Goal: Navigation & Orientation: Find specific page/section

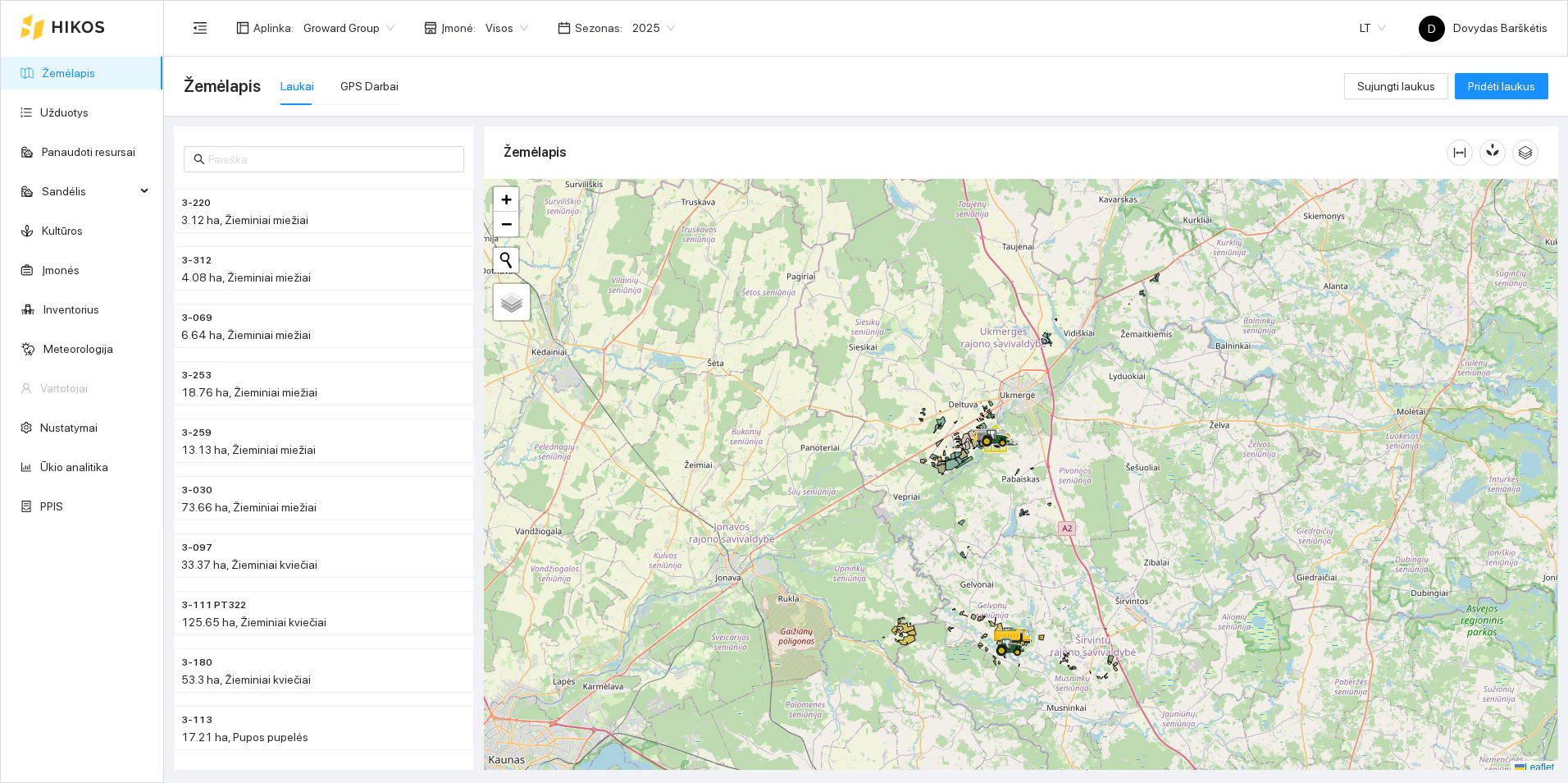
click at [1166, 464] on div at bounding box center [1021, 476] width 1075 height 596
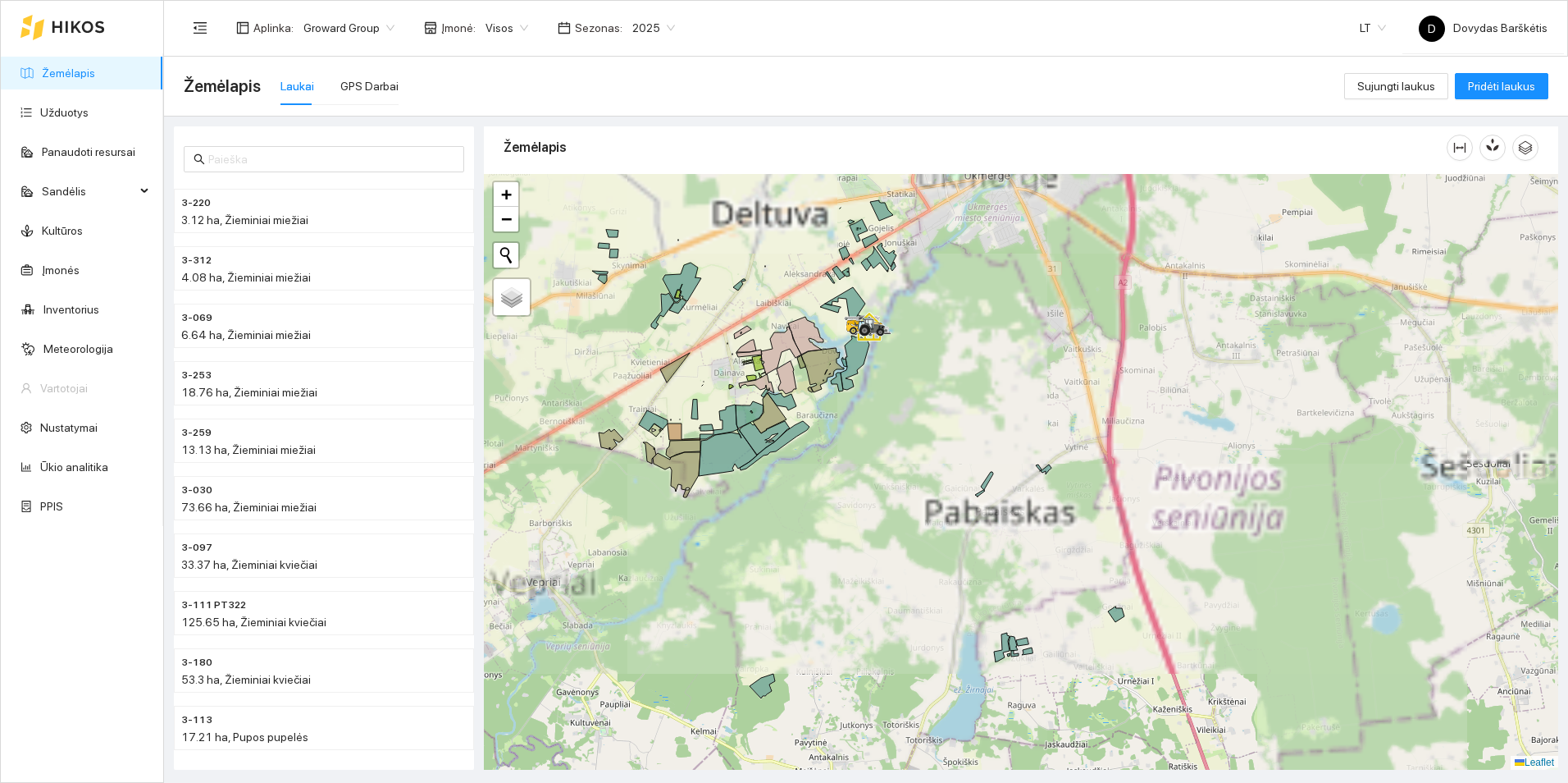
drag, startPoint x: 987, startPoint y: 456, endPoint x: 1012, endPoint y: 484, distance: 37.5
click at [1012, 484] on div at bounding box center [1021, 472] width 1075 height 596
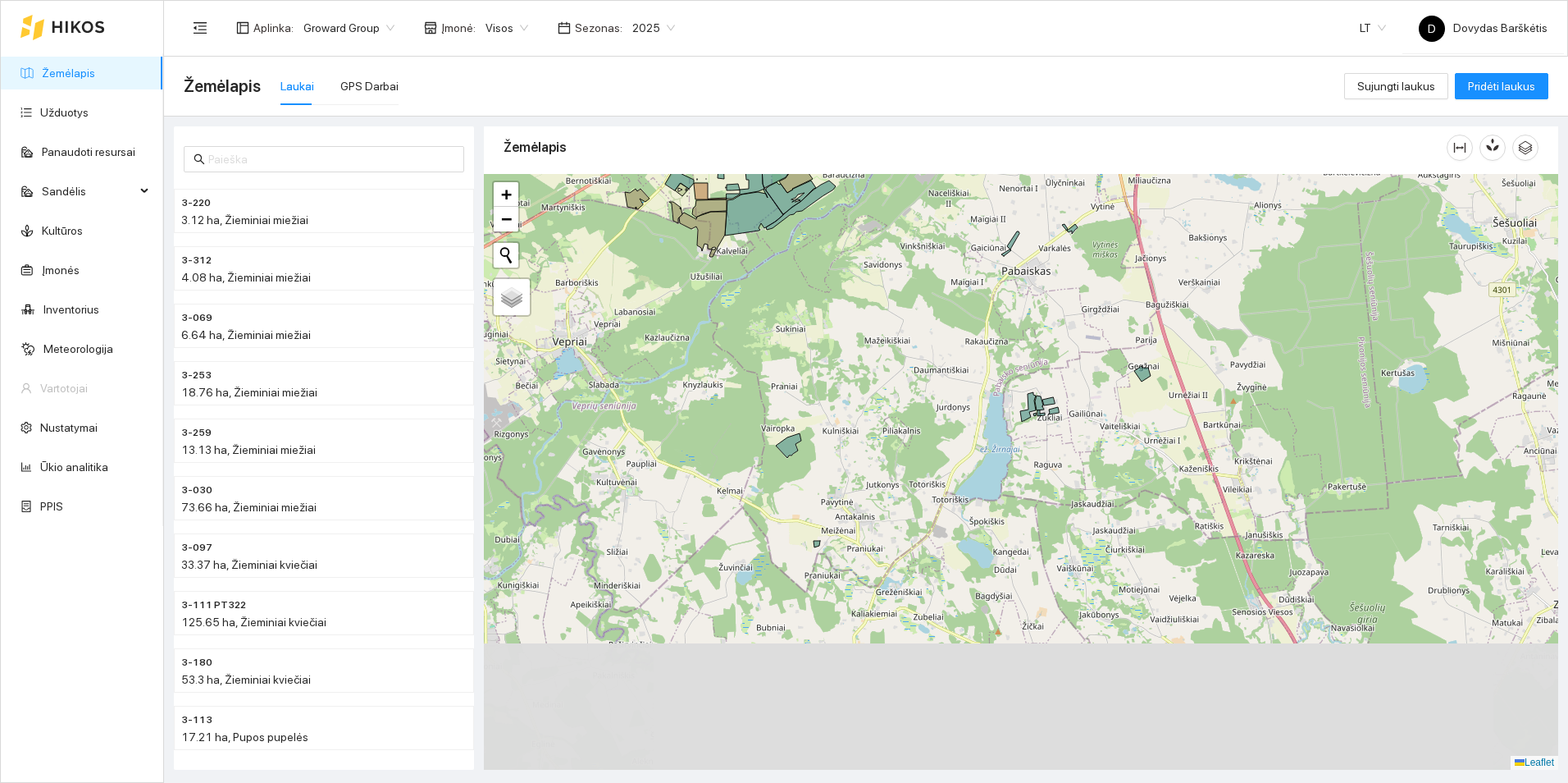
drag, startPoint x: 1010, startPoint y: 483, endPoint x: 1011, endPoint y: 209, distance: 274.0
click at [1011, 209] on div at bounding box center [1021, 472] width 1075 height 596
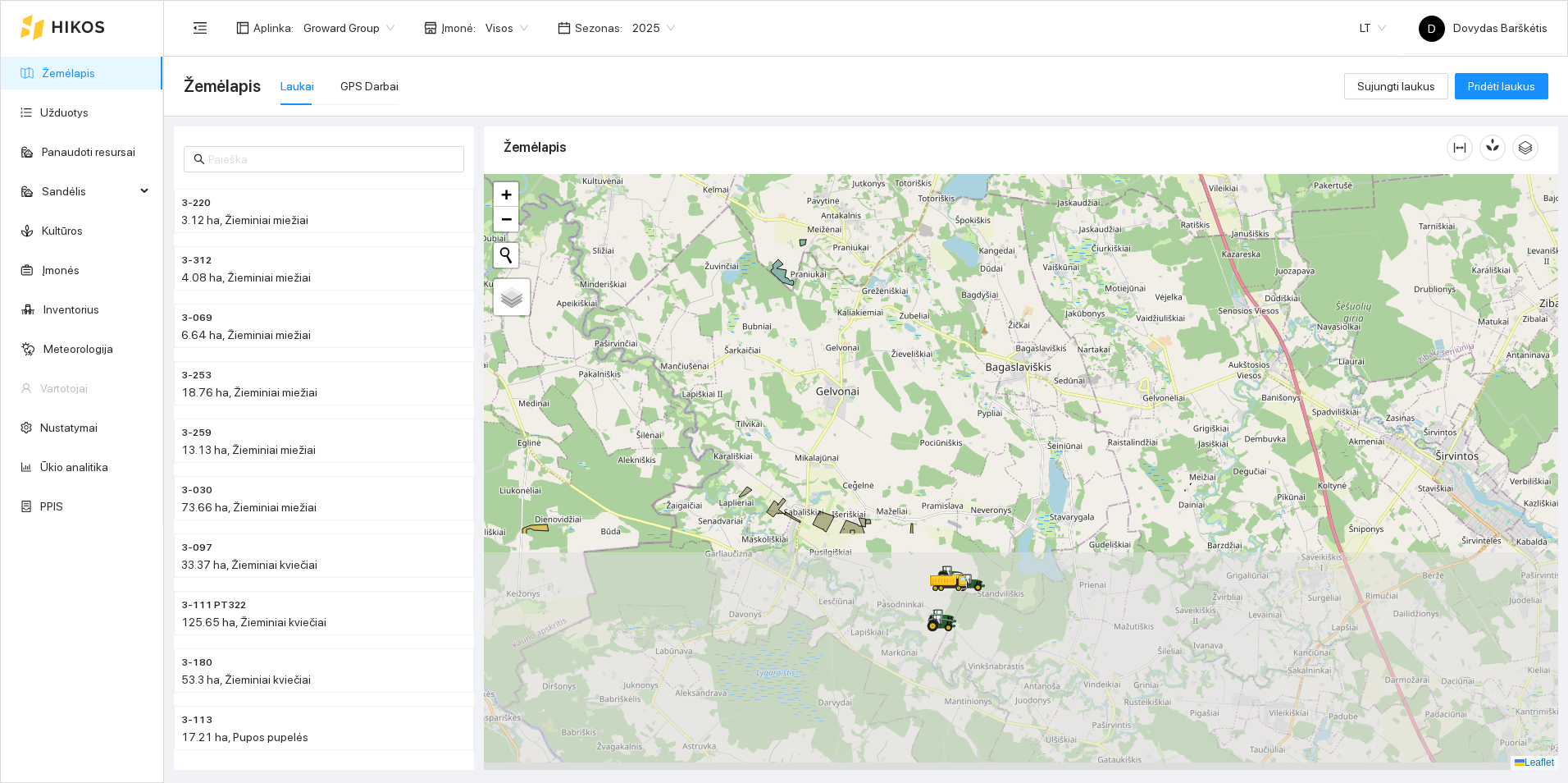
drag, startPoint x: 1053, startPoint y: 602, endPoint x: 1039, endPoint y: 306, distance: 296.3
click at [1039, 306] on div at bounding box center [1021, 472] width 1075 height 596
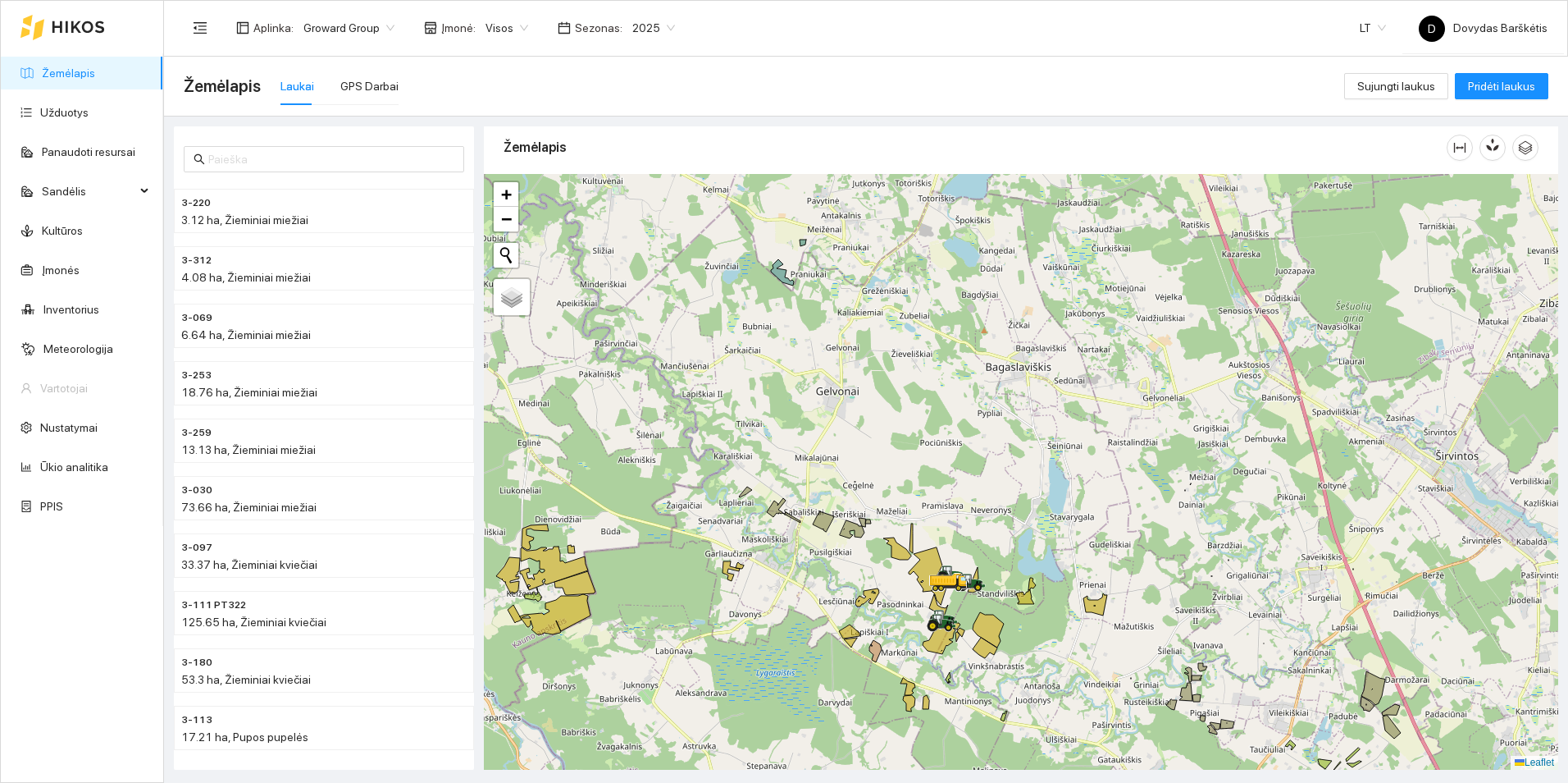
drag, startPoint x: 1008, startPoint y: 538, endPoint x: 963, endPoint y: 364, distance: 179.7
click at [963, 364] on div at bounding box center [1021, 472] width 1075 height 596
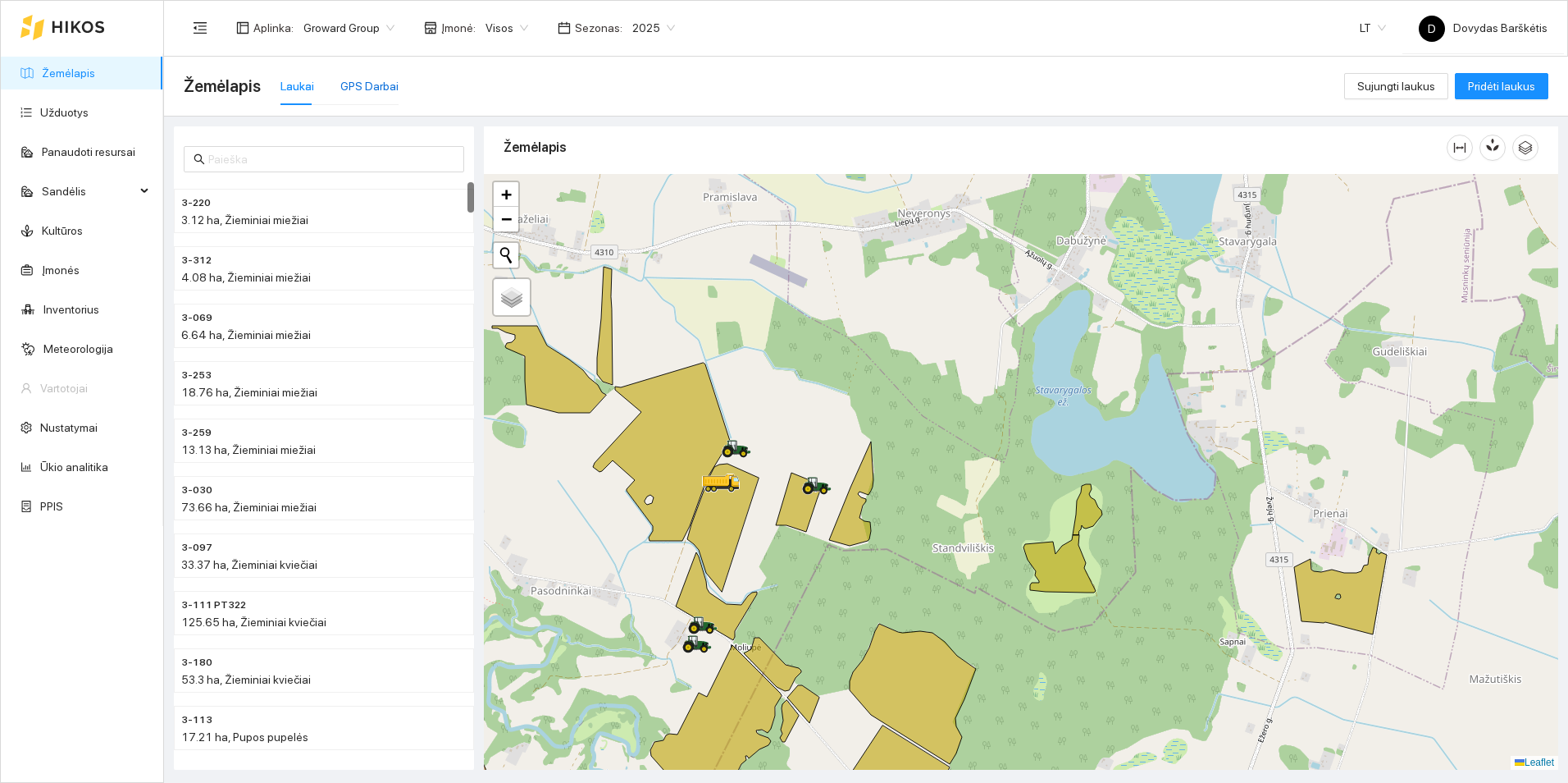
click at [342, 91] on div "GPS Darbai" at bounding box center [369, 85] width 58 height 18
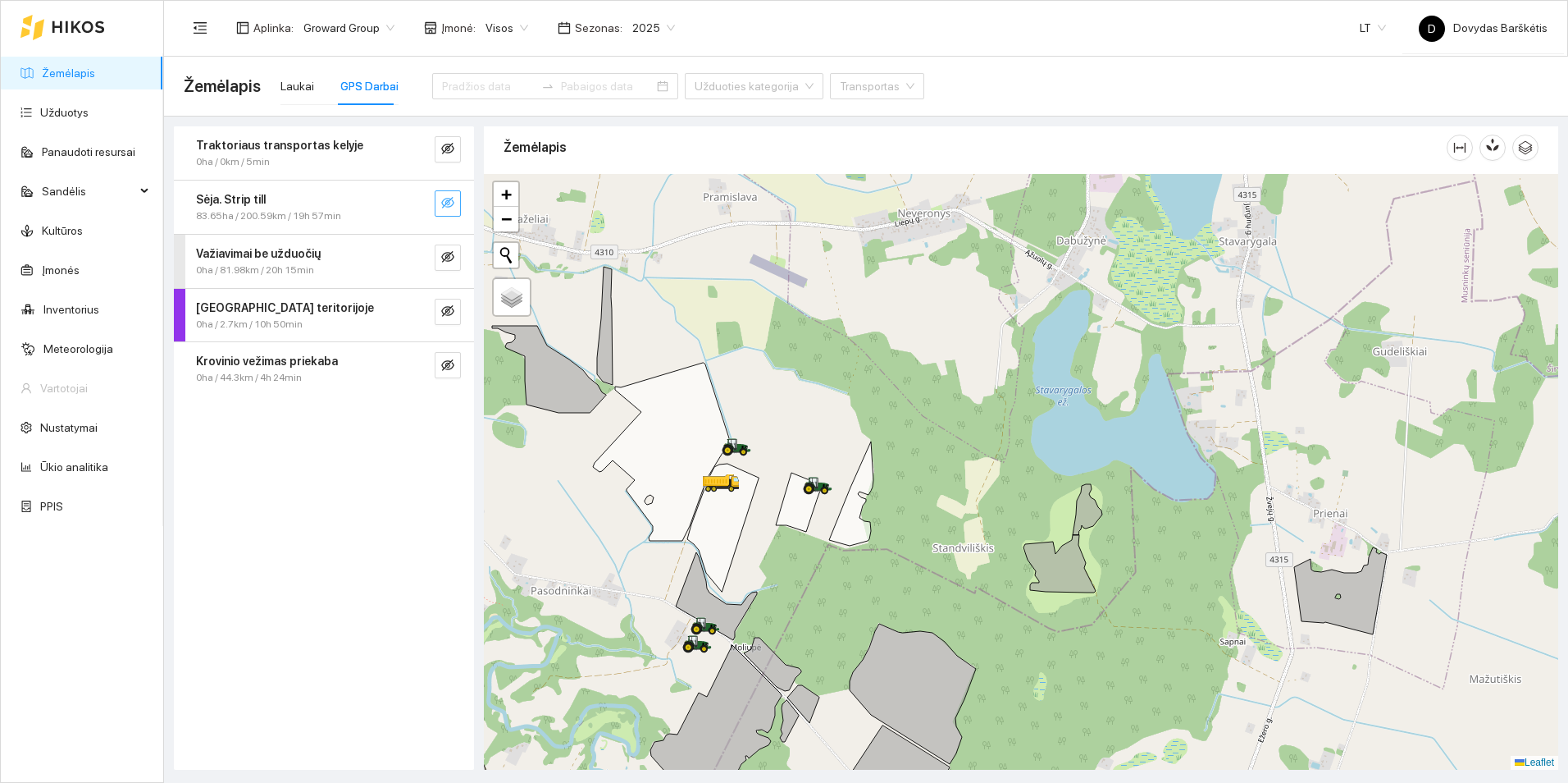
click at [450, 195] on button "button" at bounding box center [448, 204] width 27 height 27
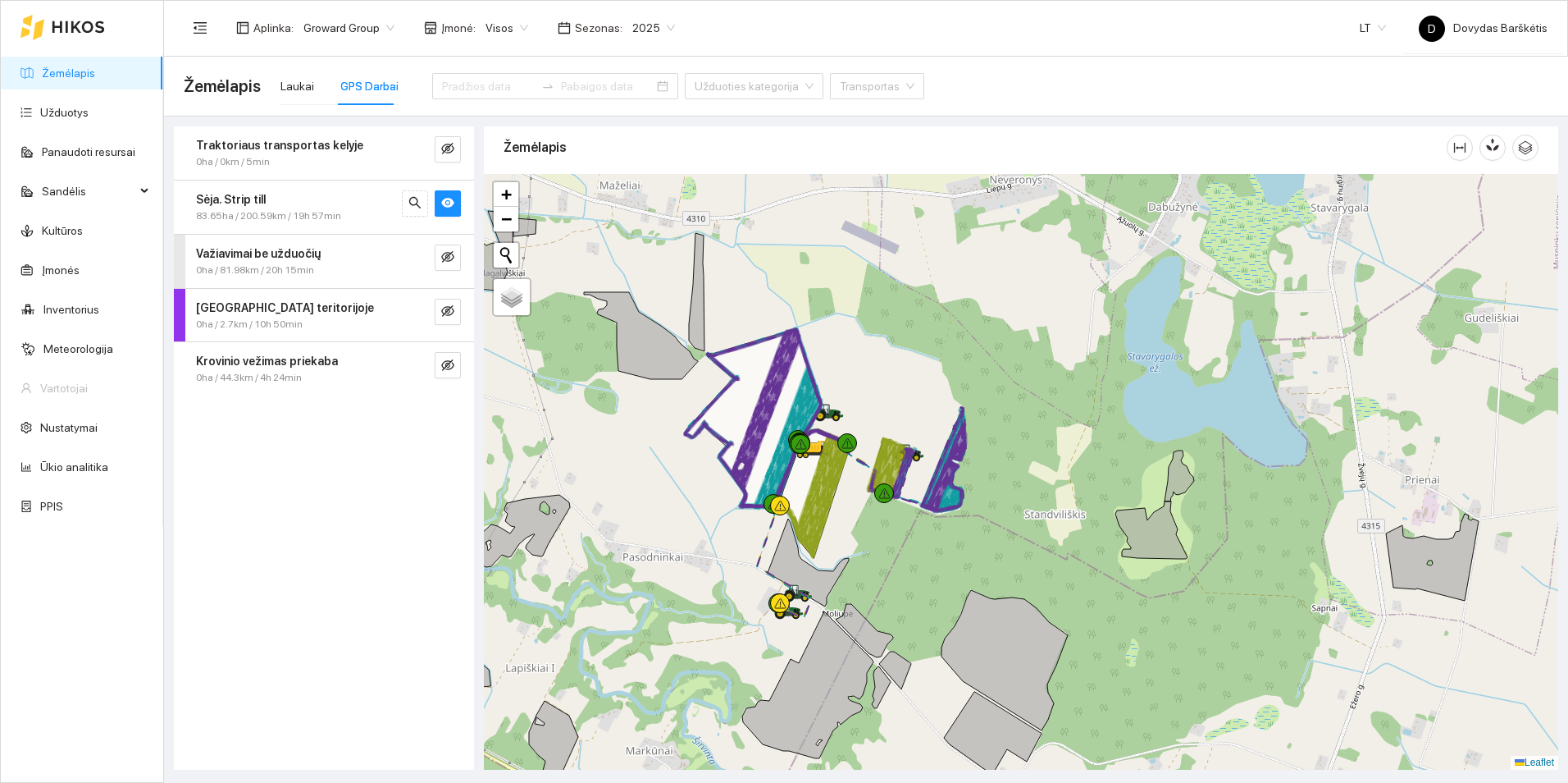
drag, startPoint x: 864, startPoint y: 581, endPoint x: 951, endPoint y: 549, distance: 92.7
click at [951, 549] on div at bounding box center [1021, 472] width 1075 height 596
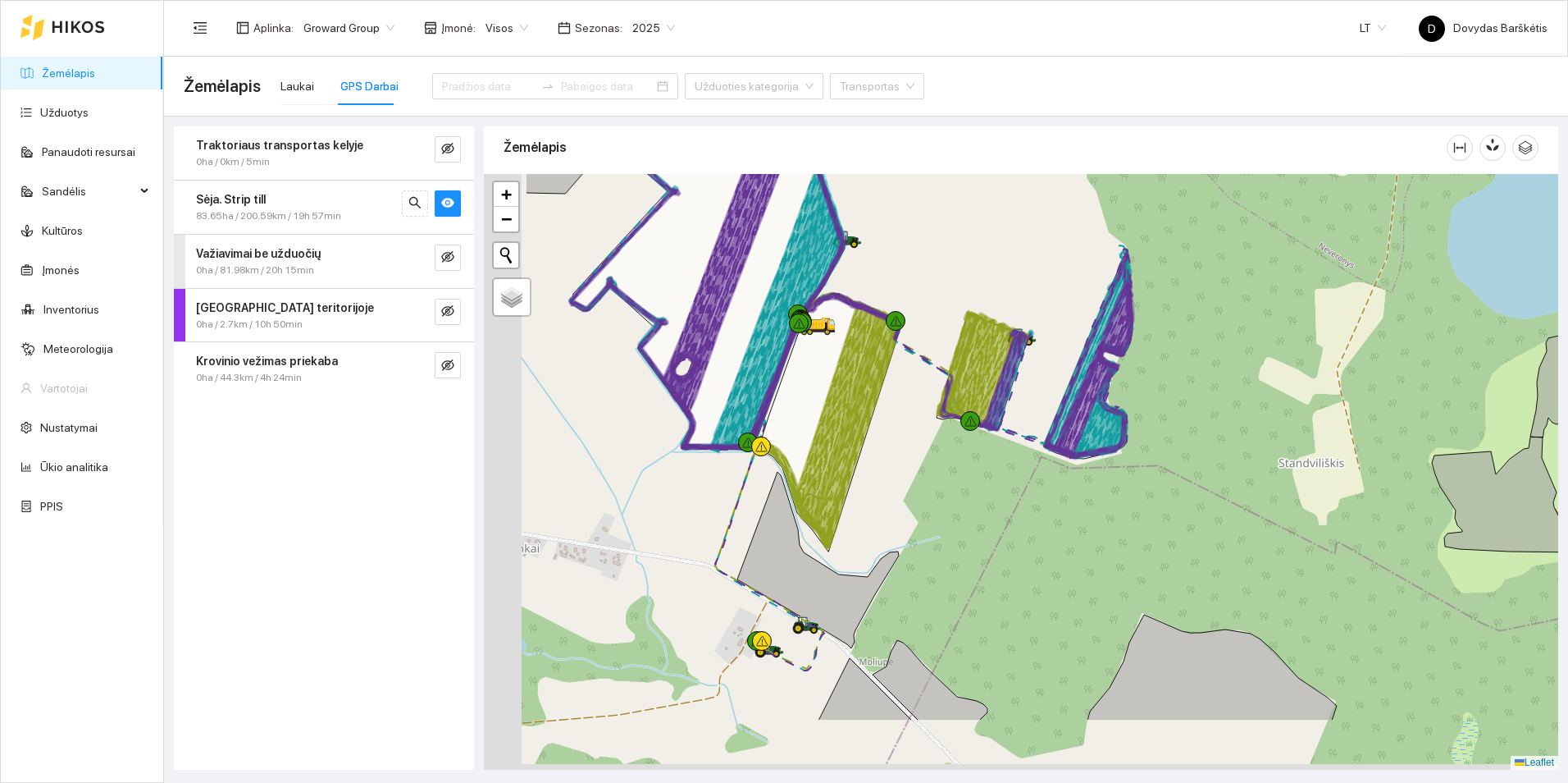
drag, startPoint x: 840, startPoint y: 621, endPoint x: 994, endPoint y: 510, distance: 189.8
click at [994, 510] on div at bounding box center [1021, 472] width 1075 height 596
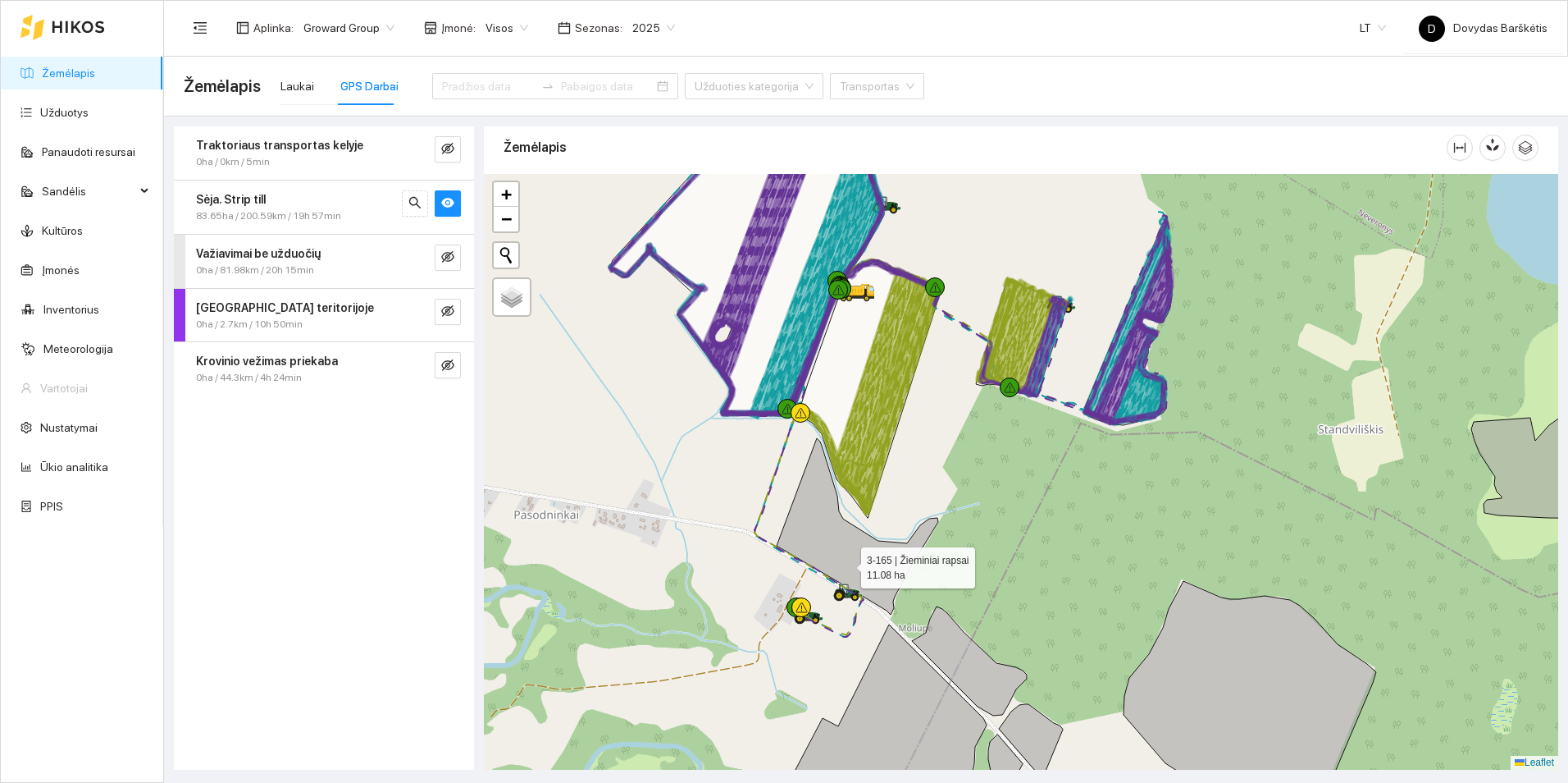
drag, startPoint x: 832, startPoint y: 576, endPoint x: 910, endPoint y: 488, distance: 117.6
click at [910, 488] on icon at bounding box center [858, 527] width 161 height 177
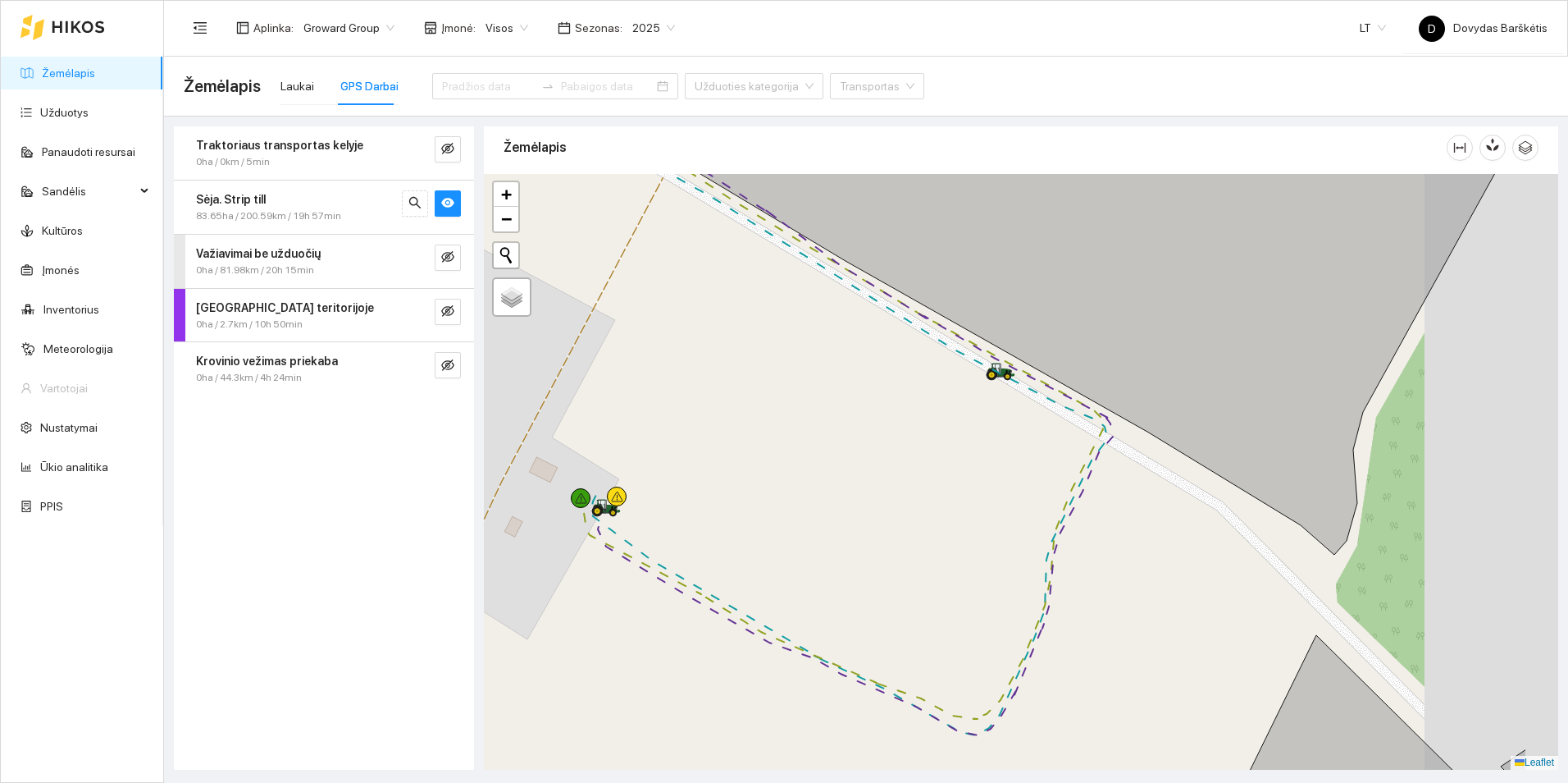
drag, startPoint x: 1131, startPoint y: 488, endPoint x: 880, endPoint y: 504, distance: 251.5
click at [880, 504] on div at bounding box center [1021, 472] width 1075 height 596
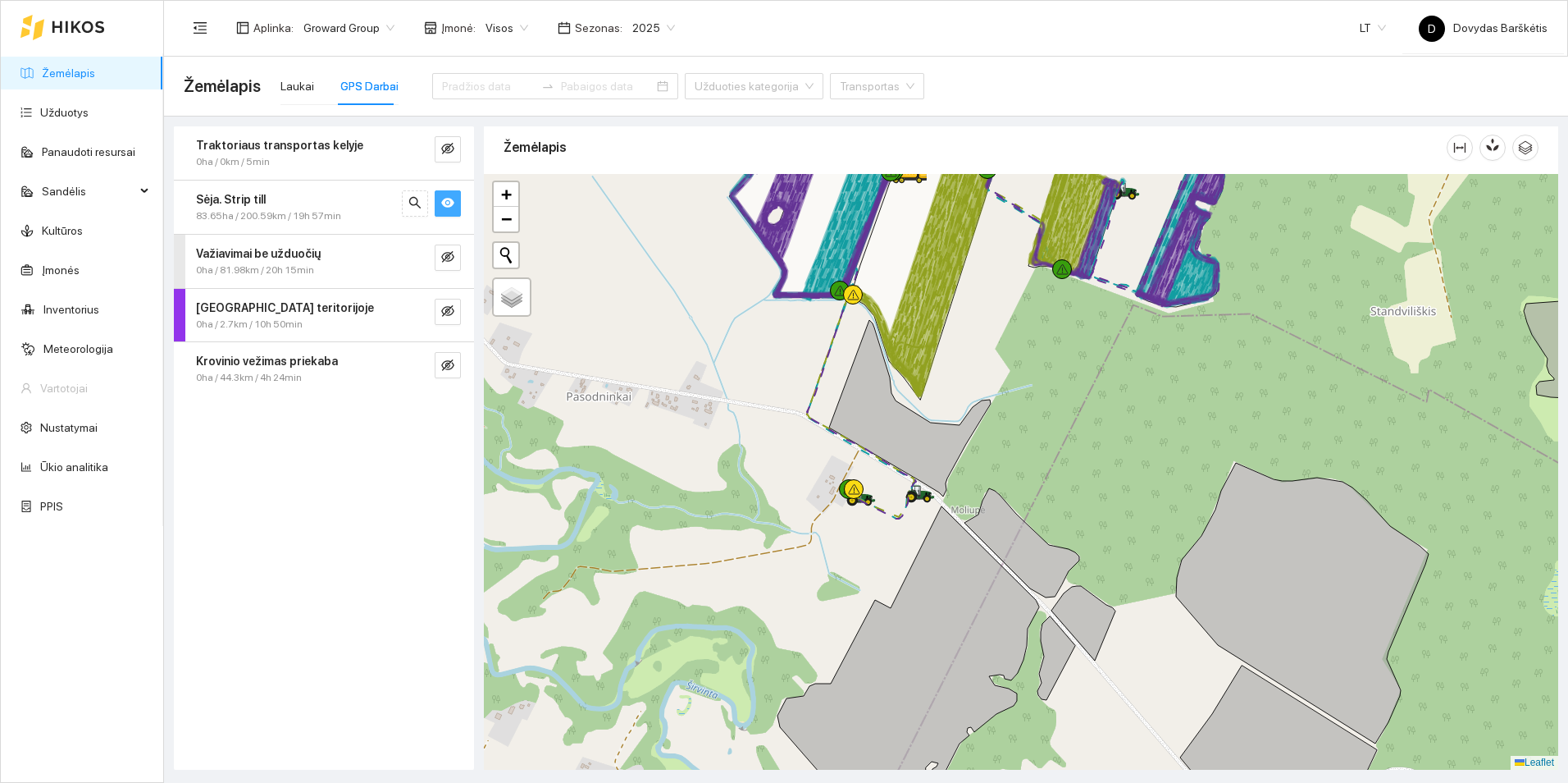
click at [445, 199] on icon "eye" at bounding box center [448, 202] width 13 height 9
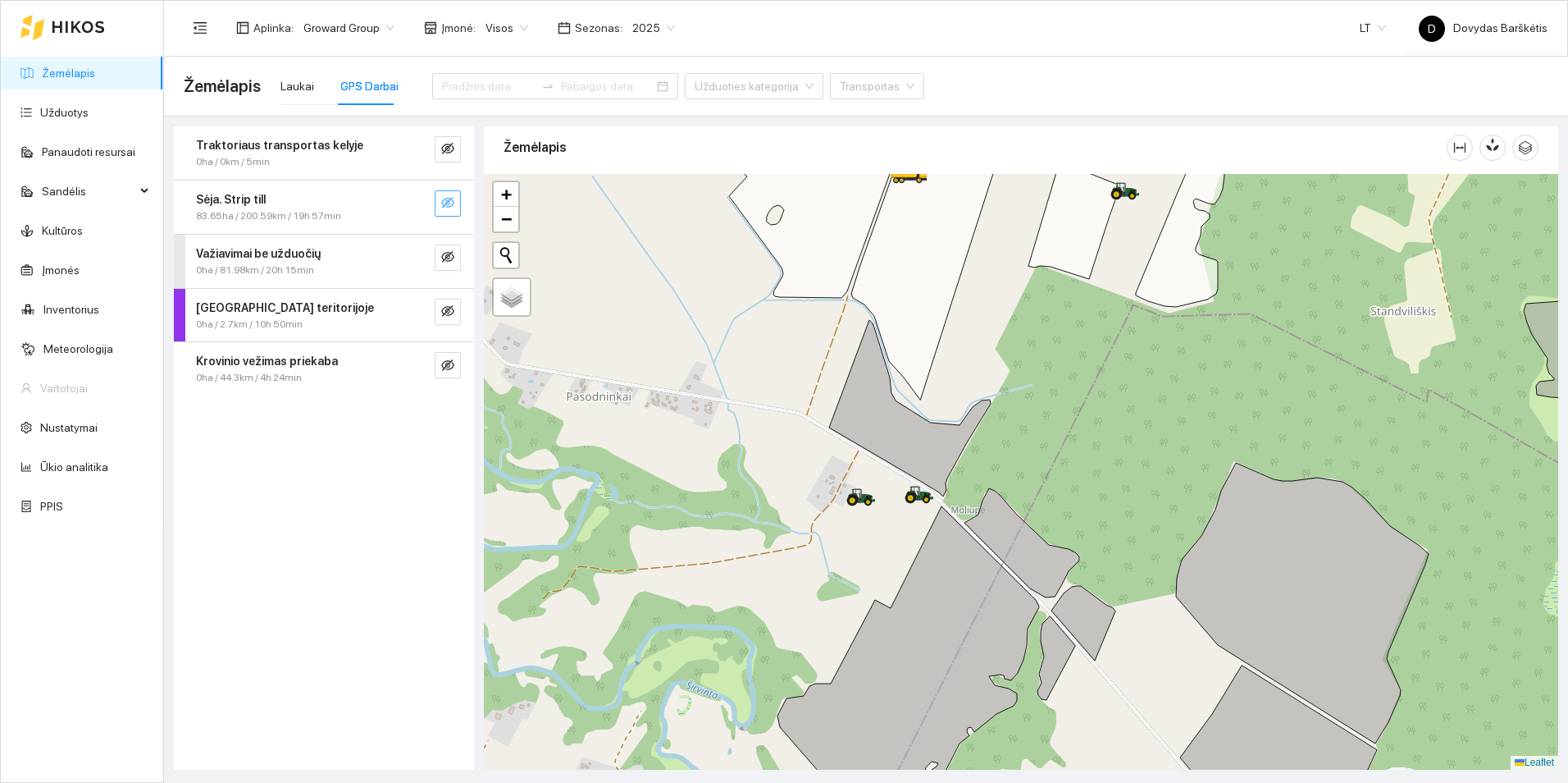
click at [95, 75] on link "Žemėlapis" at bounding box center [68, 73] width 53 height 13
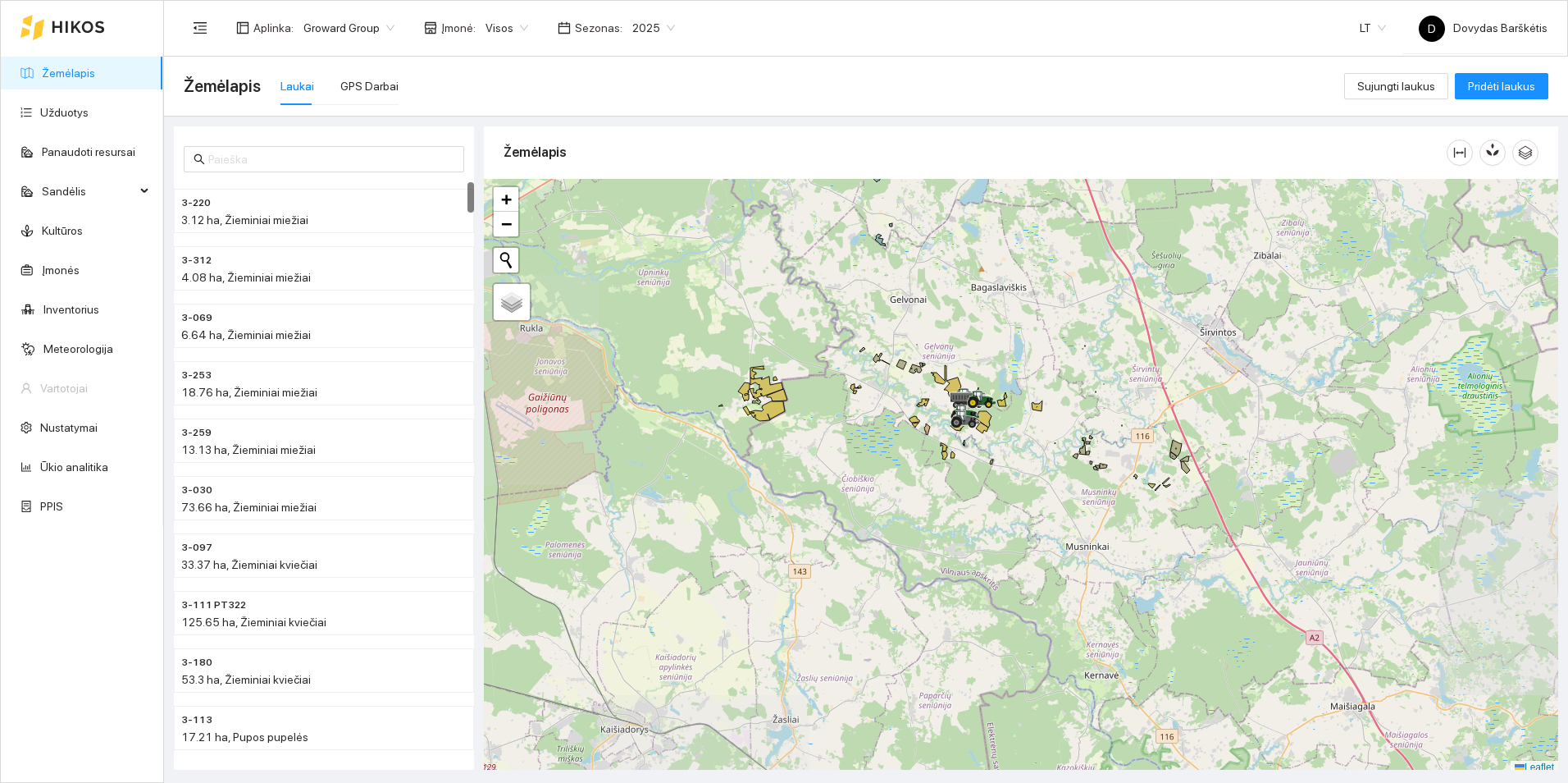
scroll to position [5, 0]
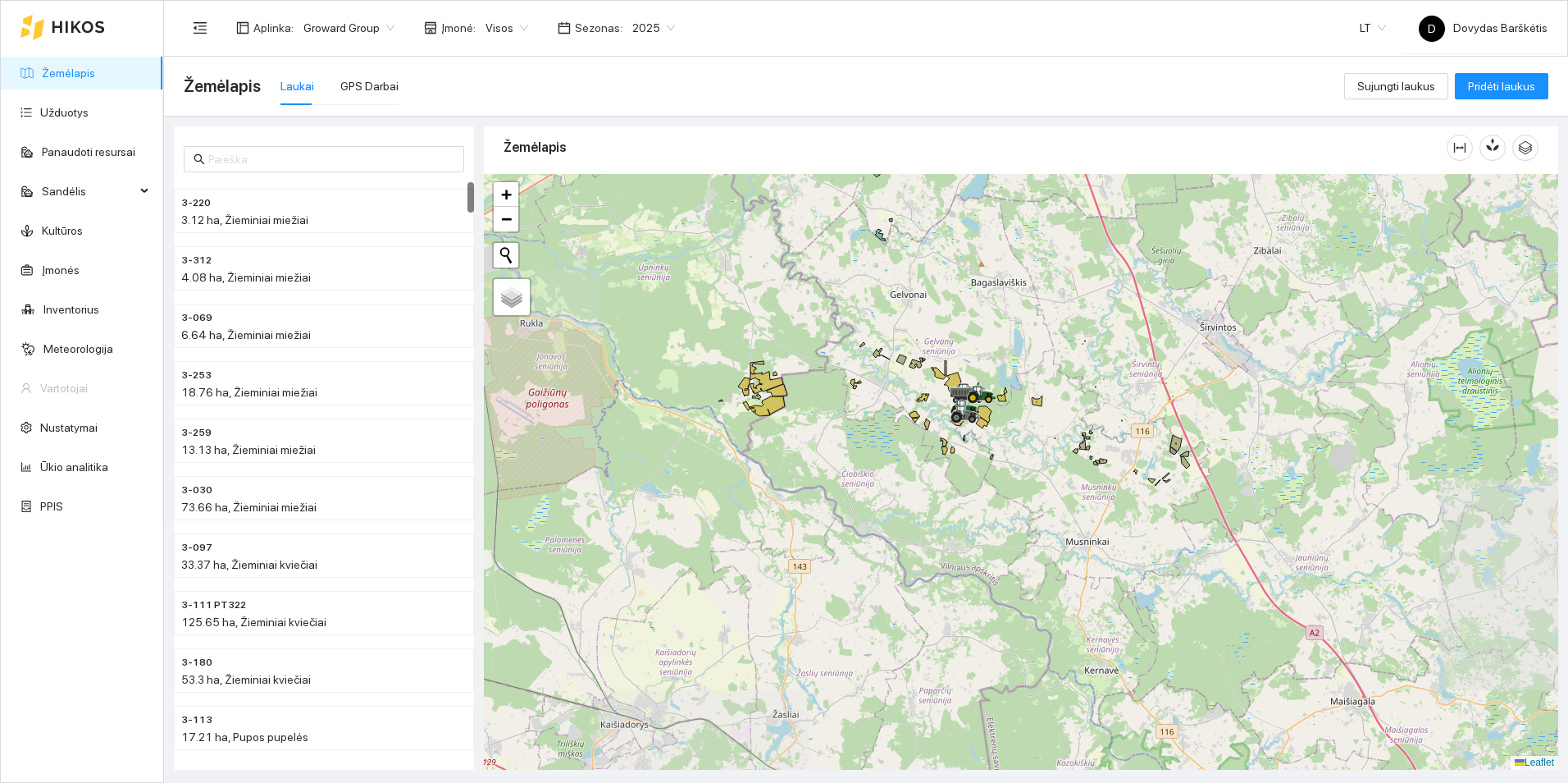
drag, startPoint x: 1033, startPoint y: 321, endPoint x: 1062, endPoint y: 618, distance: 298.4
click at [1062, 618] on div at bounding box center [1021, 472] width 1075 height 596
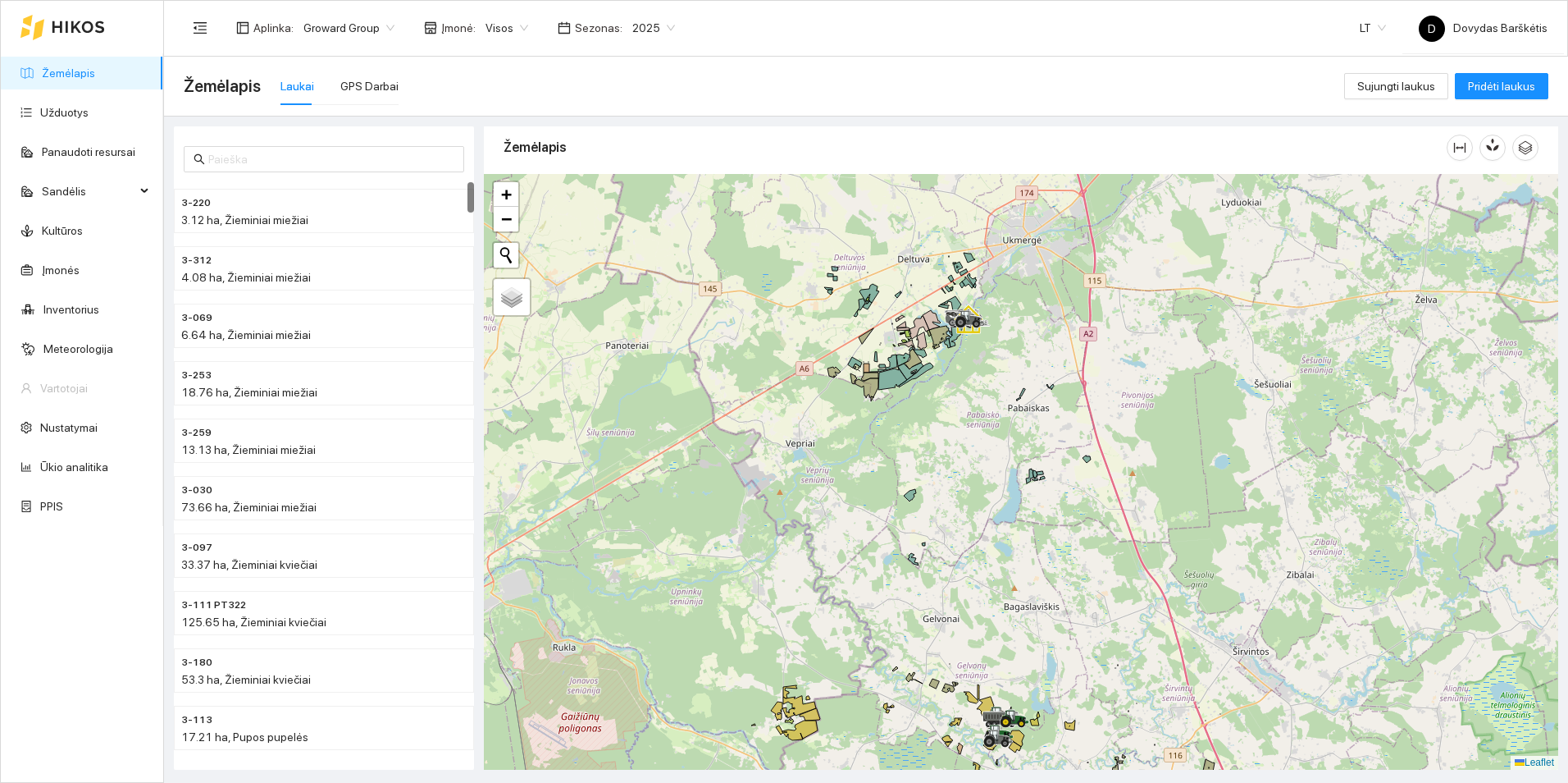
drag, startPoint x: 990, startPoint y: 426, endPoint x: 1024, endPoint y: 551, distance: 129.5
click at [1024, 551] on div at bounding box center [1021, 472] width 1075 height 596
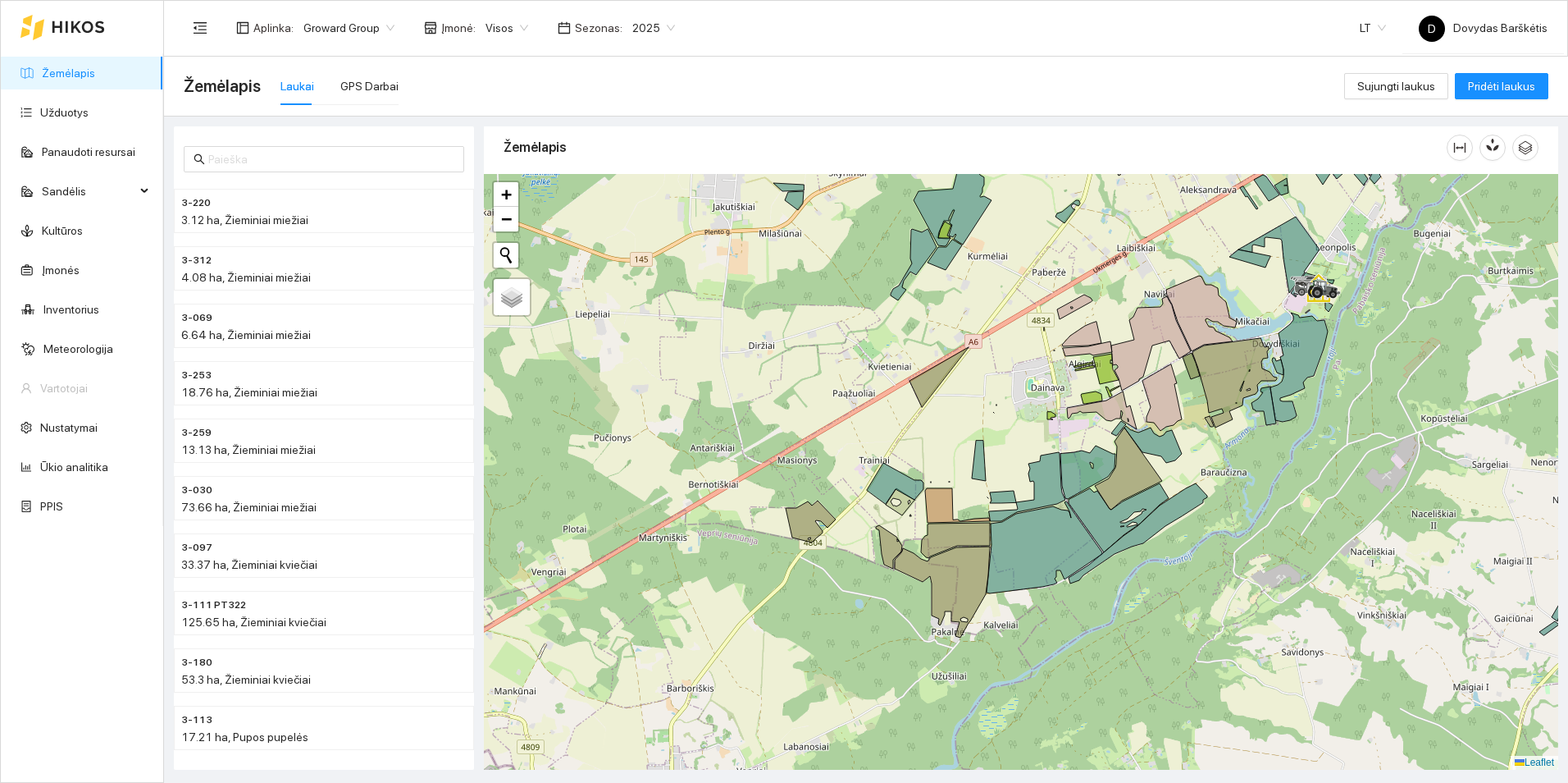
drag, startPoint x: 869, startPoint y: 486, endPoint x: 838, endPoint y: 492, distance: 31.6
click at [877, 432] on div at bounding box center [1021, 472] width 1075 height 596
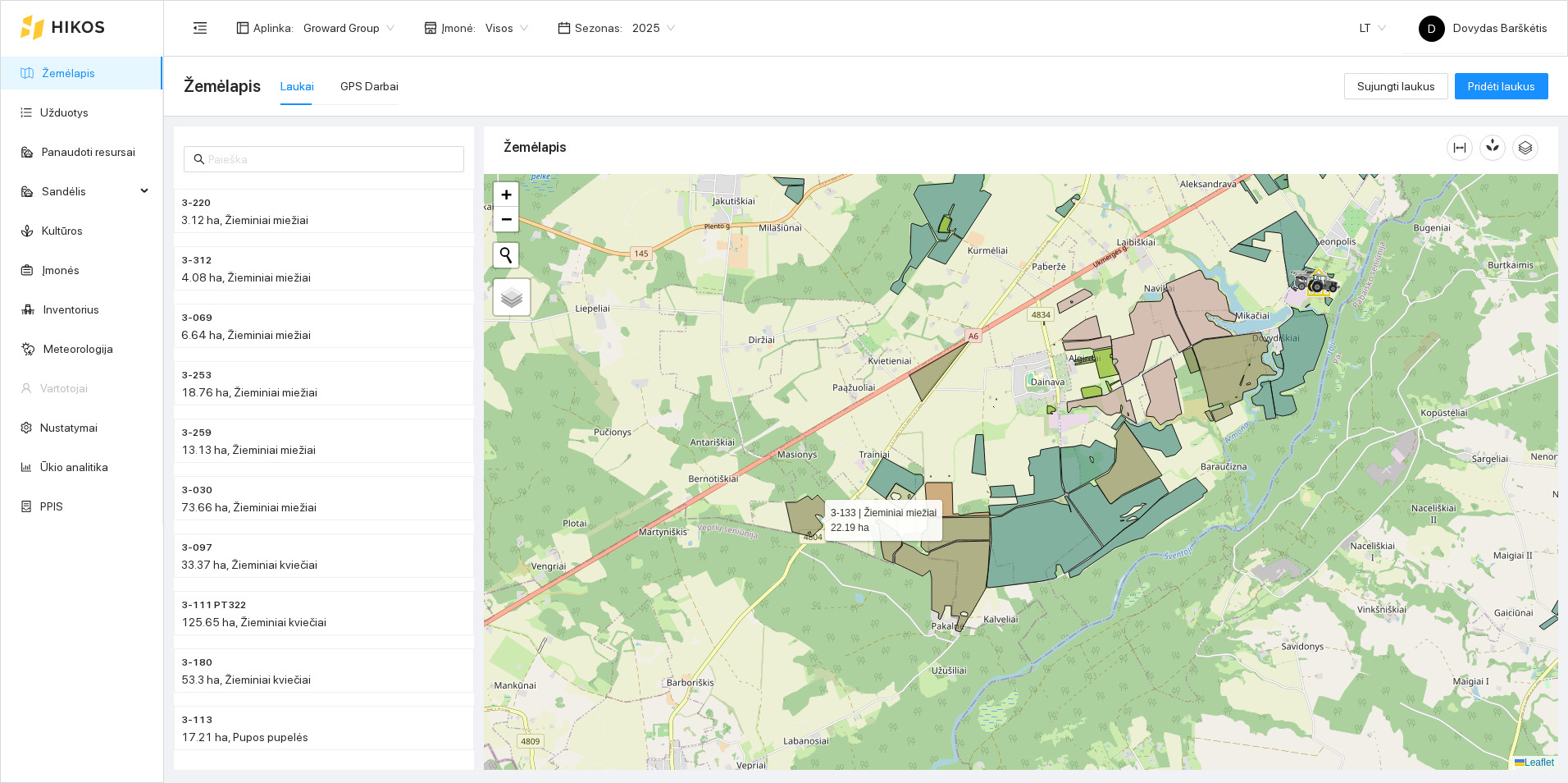
click at [810, 515] on icon at bounding box center [810, 515] width 50 height 42
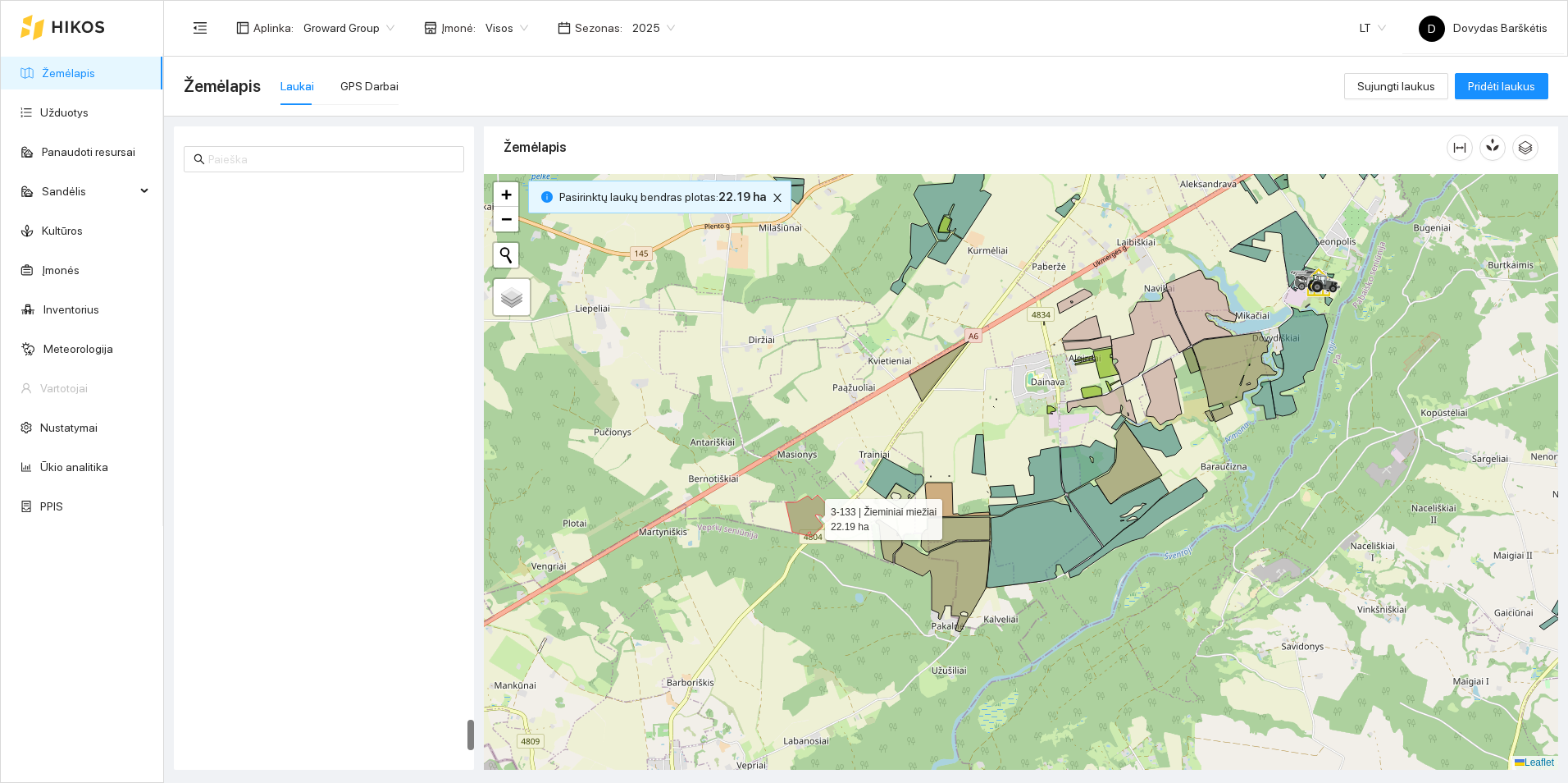
scroll to position [9802, 0]
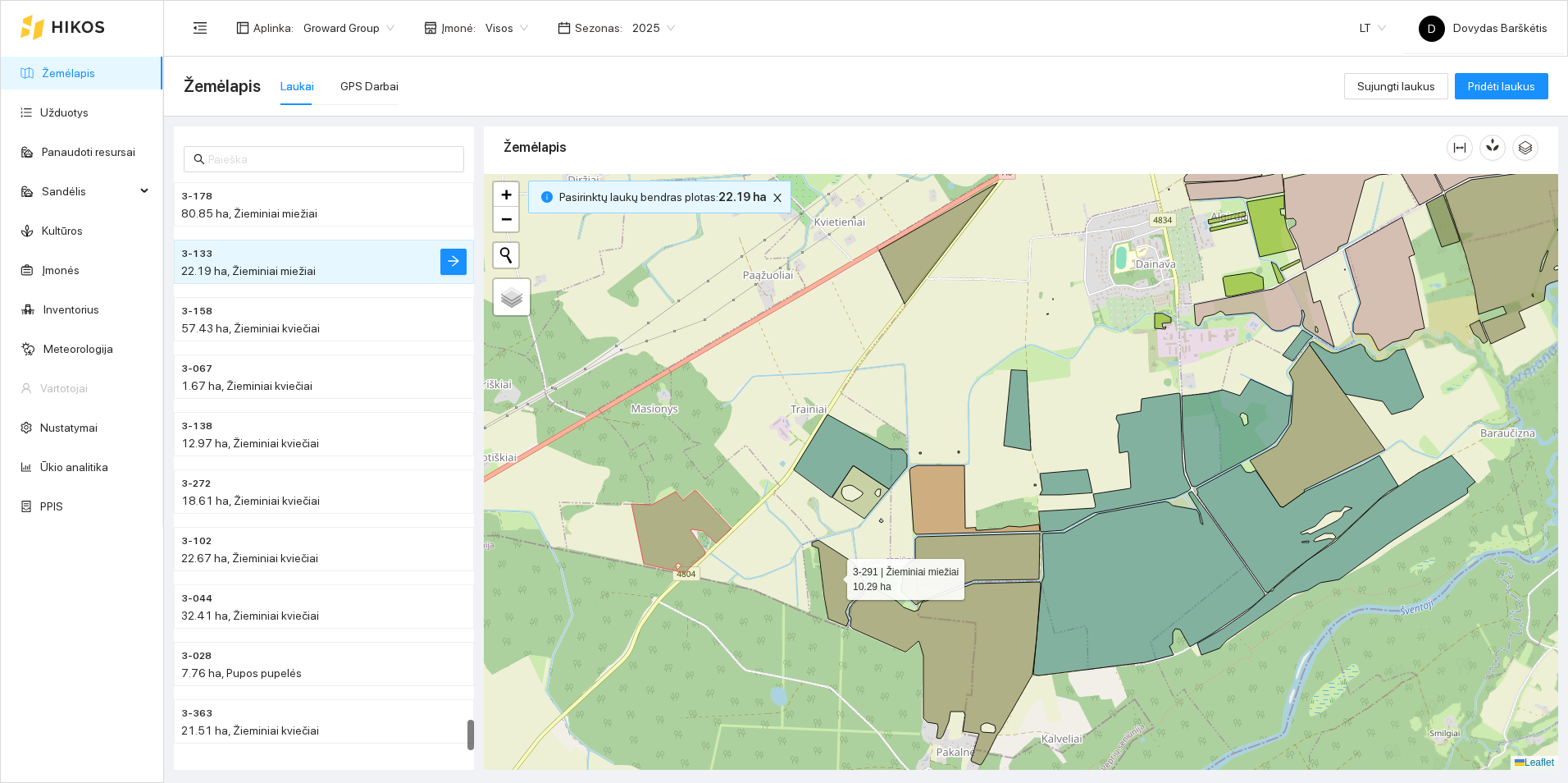
click at [839, 575] on icon at bounding box center [838, 583] width 51 height 86
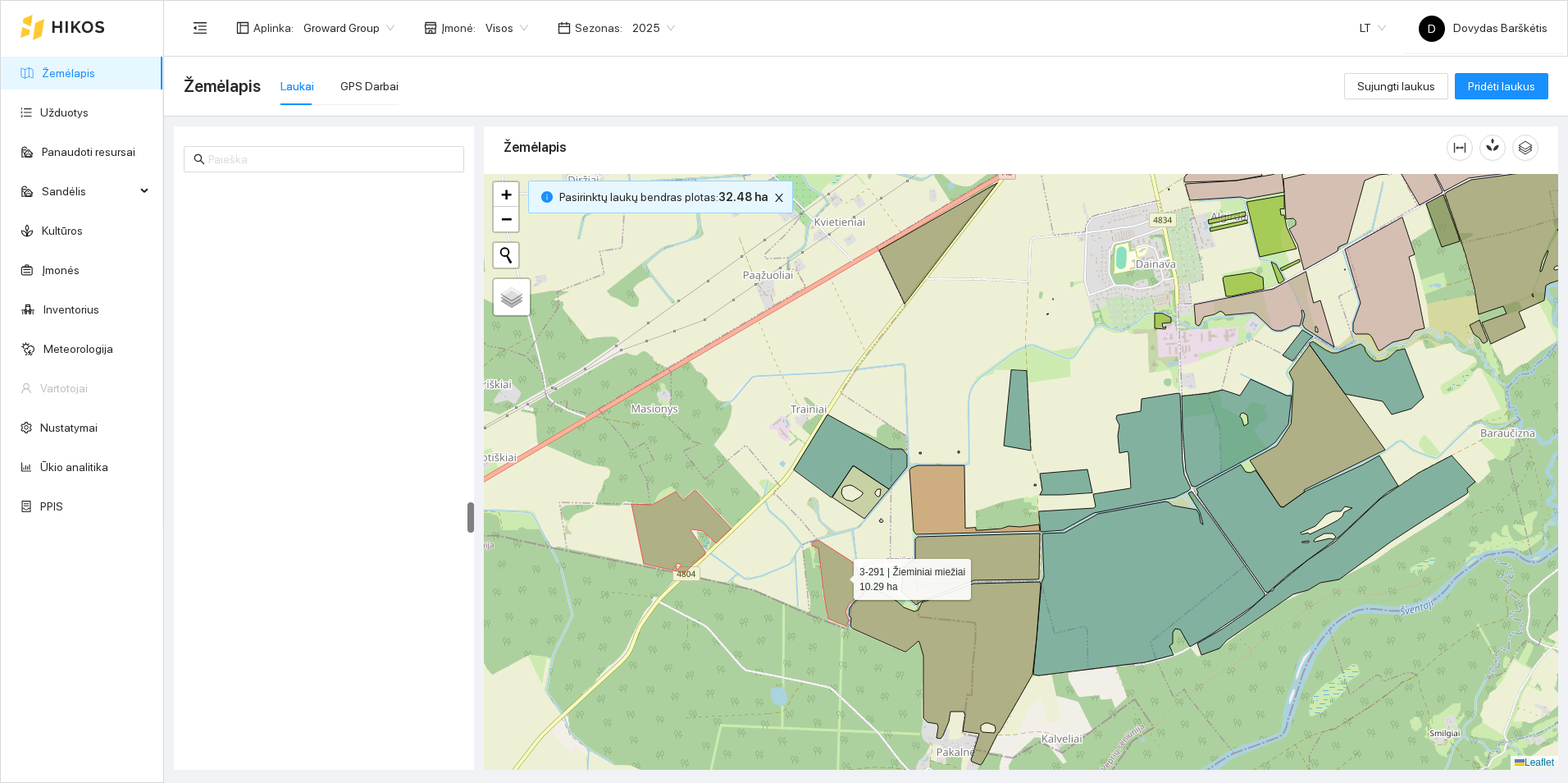
scroll to position [5845, 0]
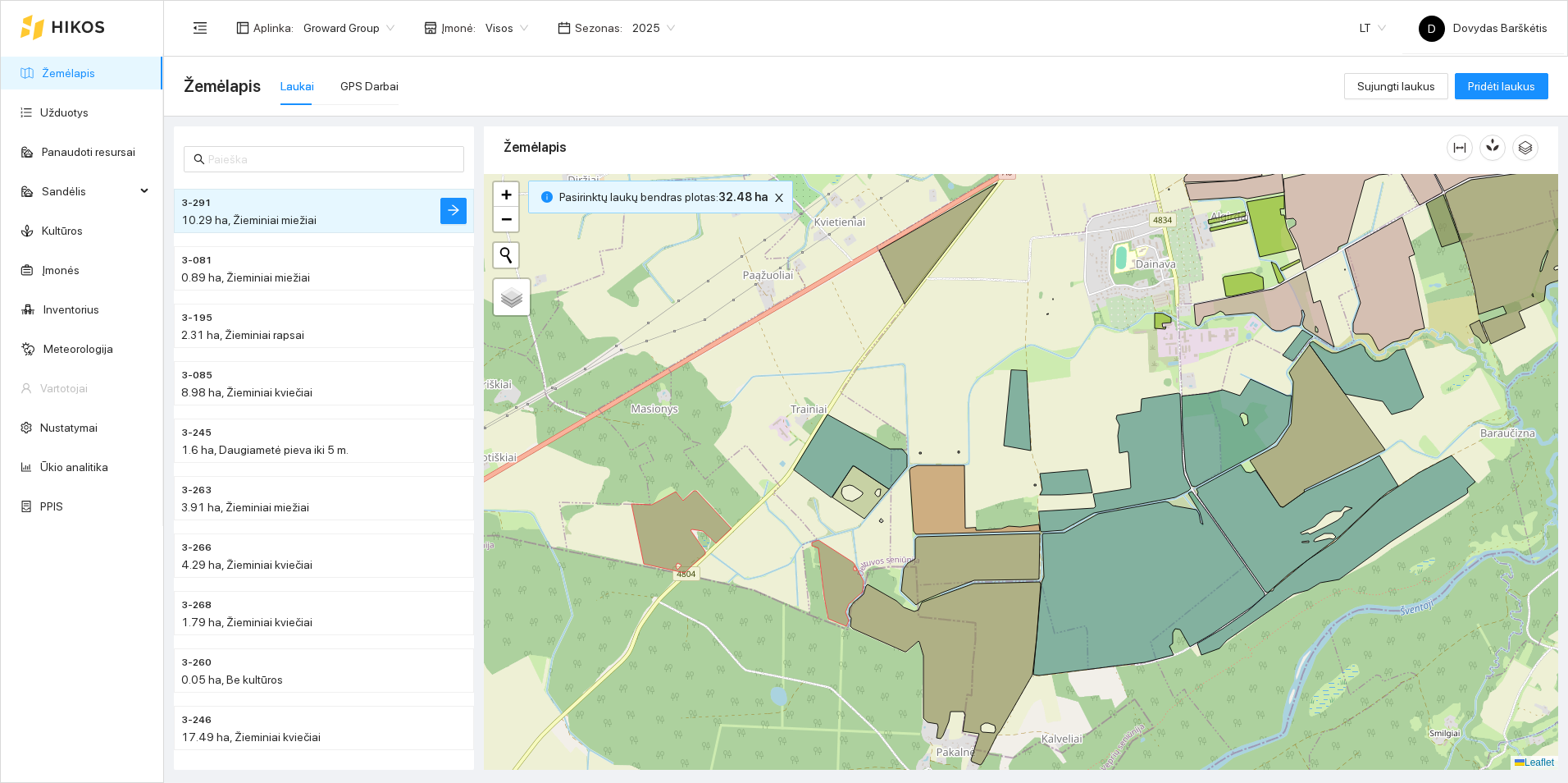
click at [642, 28] on span "2025" at bounding box center [654, 28] width 43 height 25
click at [638, 215] on div "2026" at bounding box center [641, 217] width 43 height 18
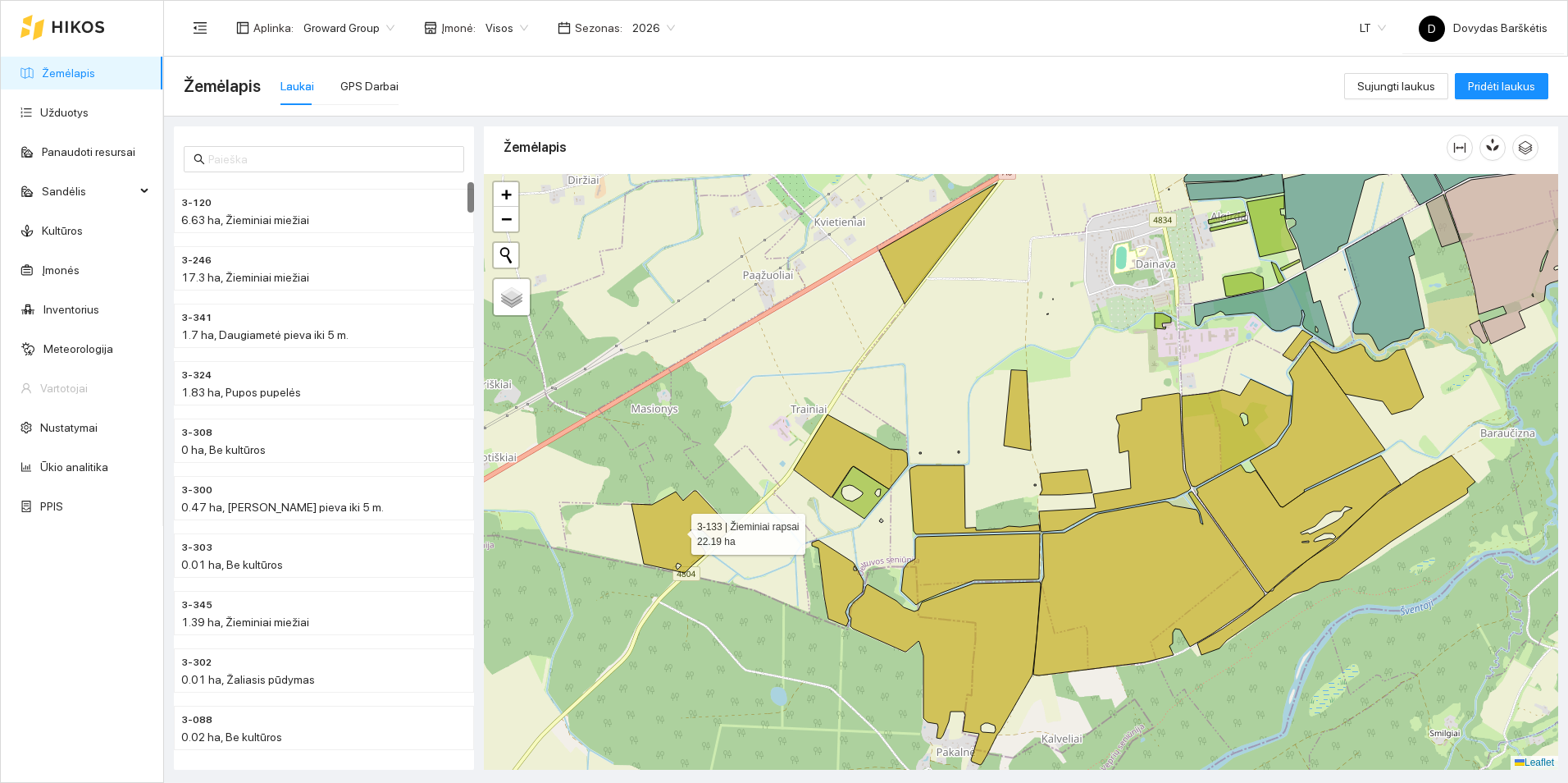
click at [655, 540] on icon at bounding box center [681, 531] width 100 height 82
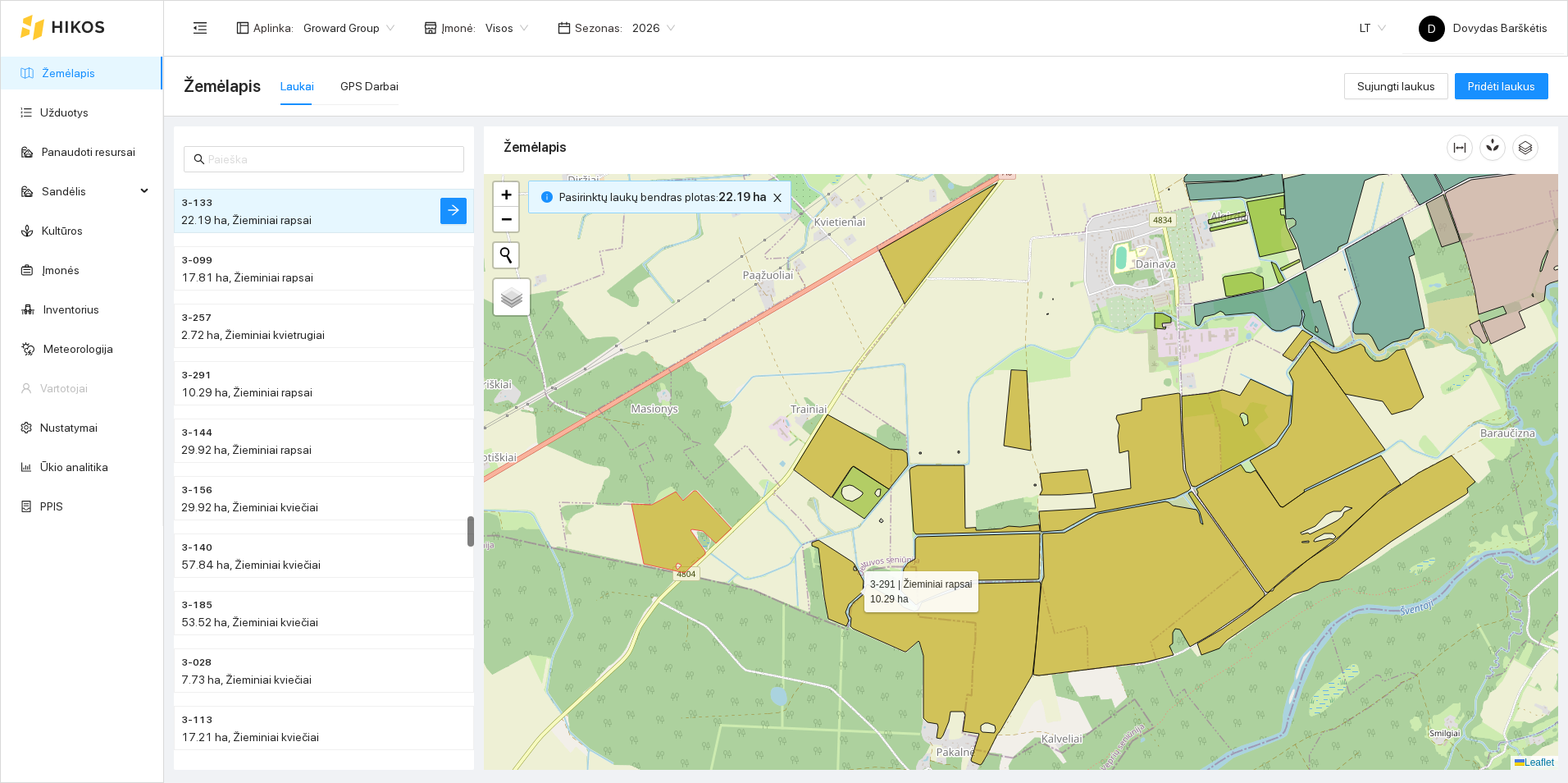
click at [850, 587] on icon at bounding box center [838, 583] width 51 height 86
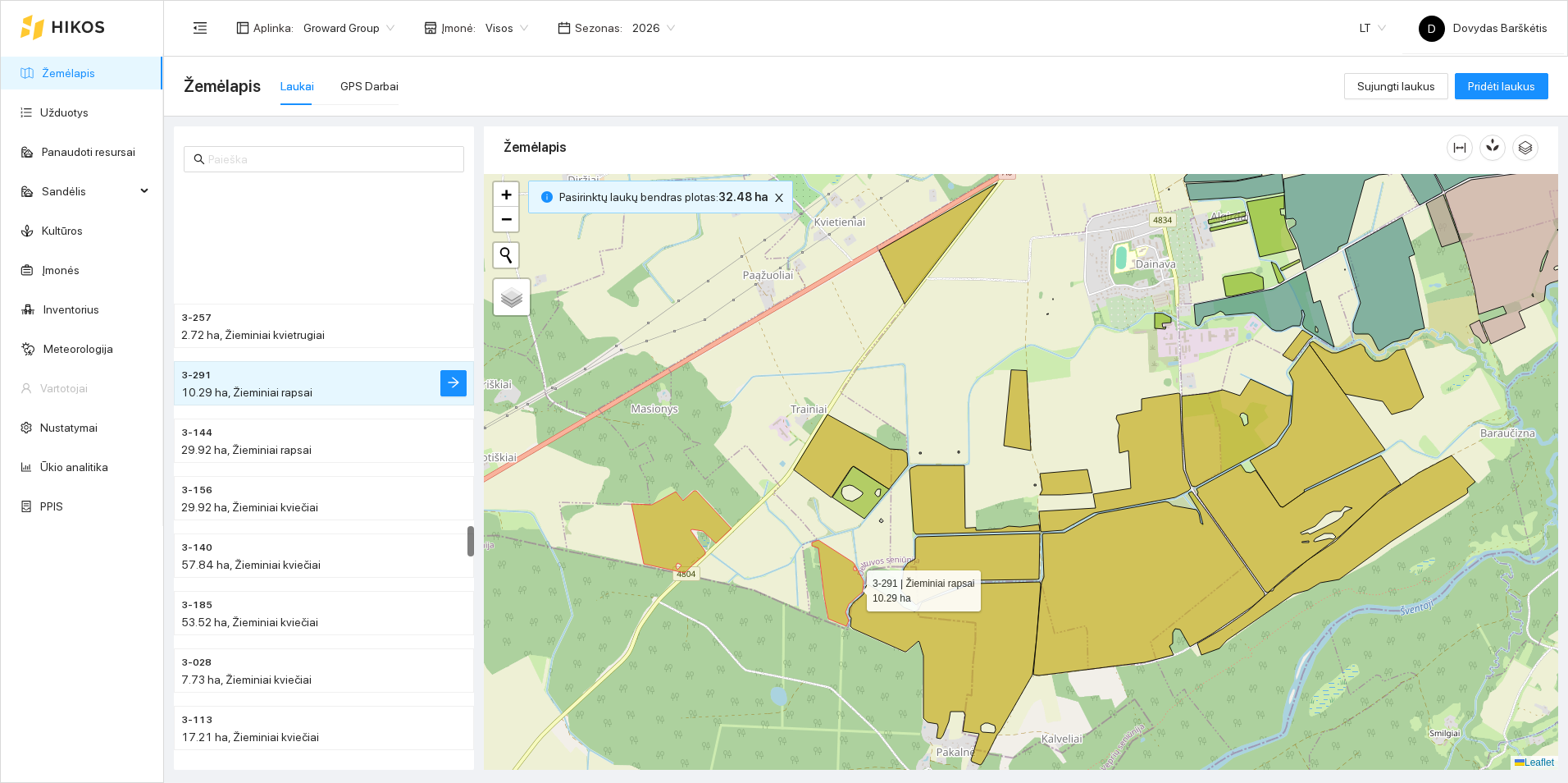
scroll to position [6303, 0]
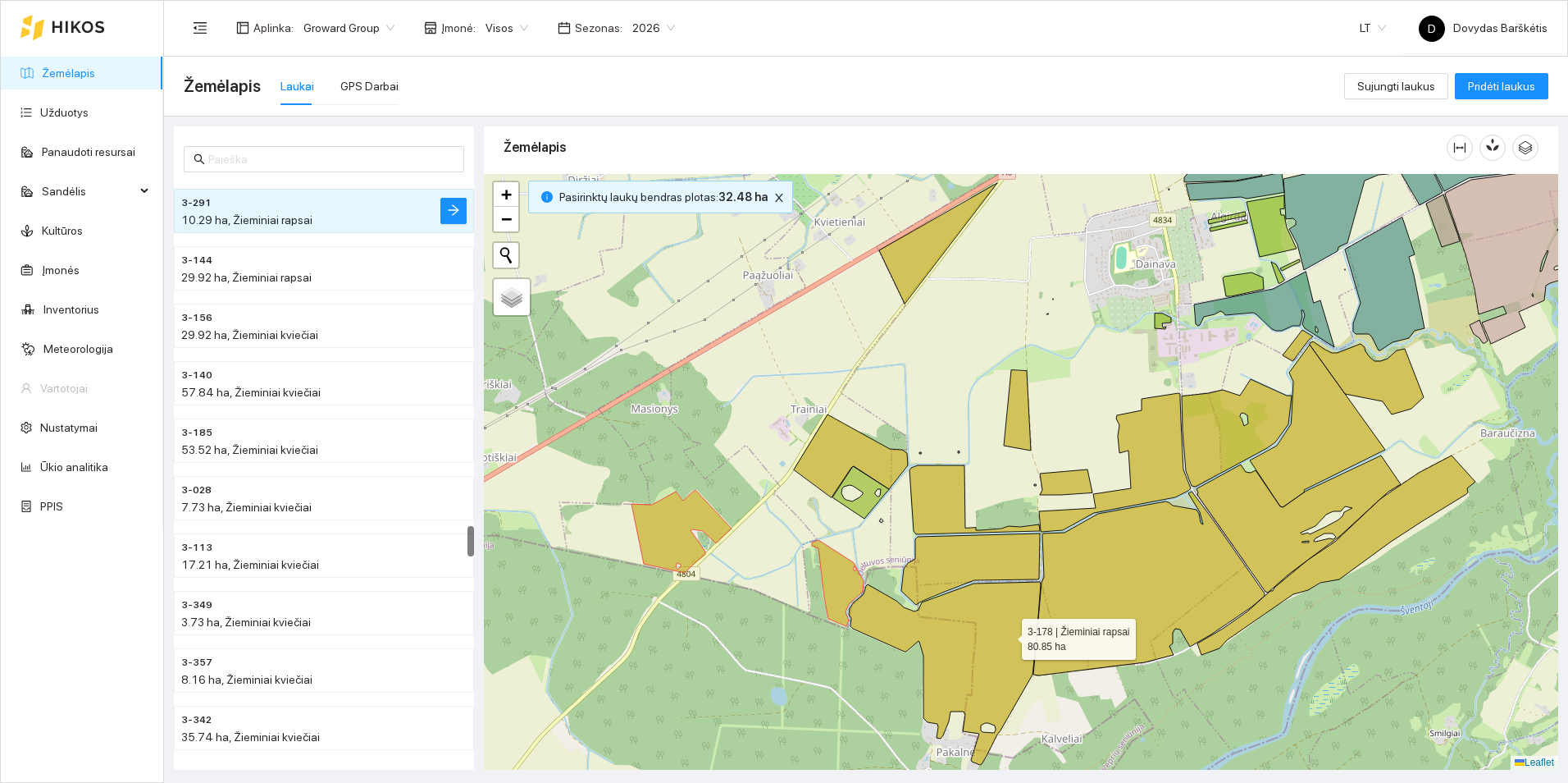
click at [1007, 635] on icon at bounding box center [945, 673] width 192 height 183
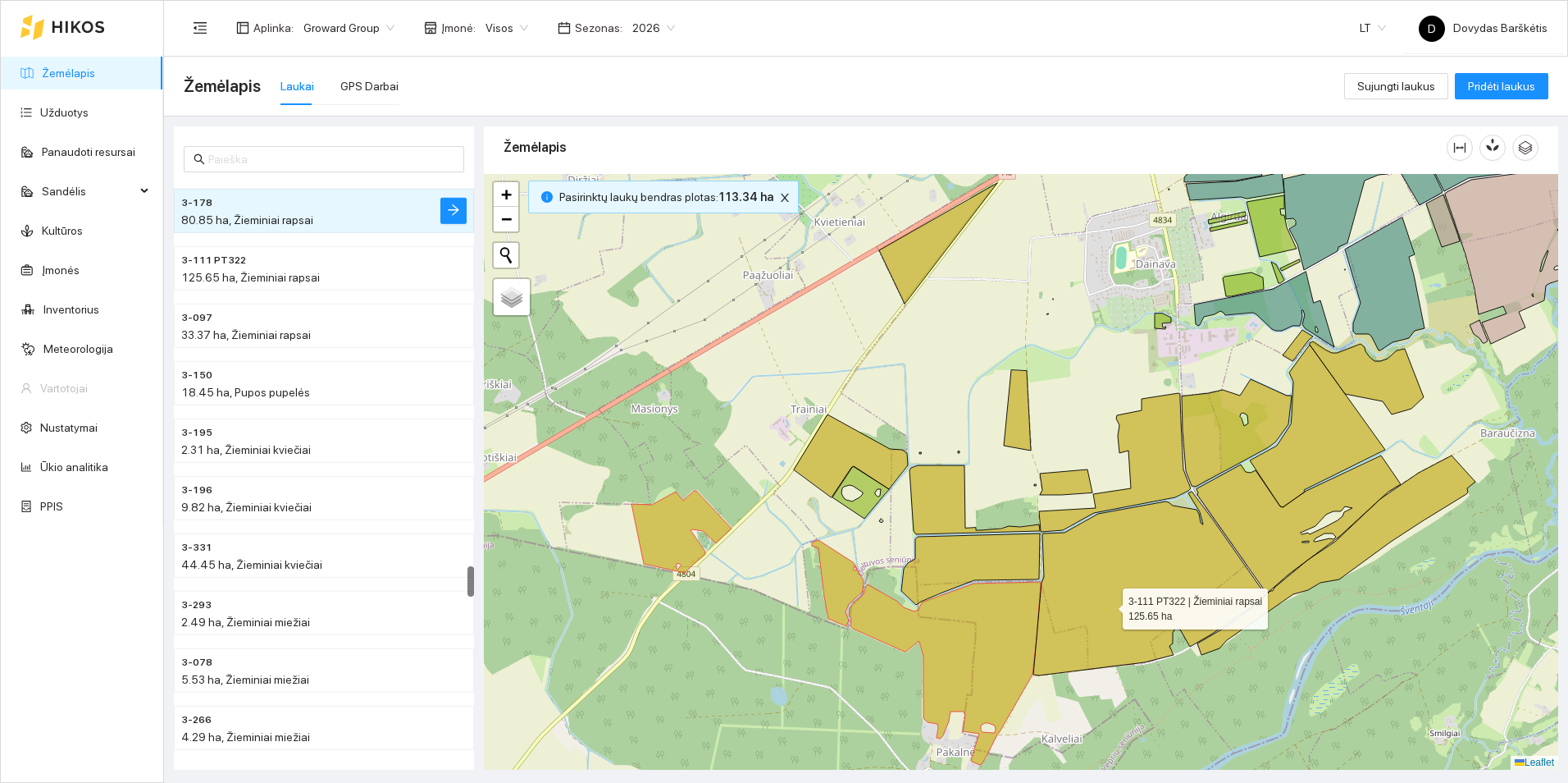
click at [1109, 603] on icon at bounding box center [1149, 584] width 231 height 184
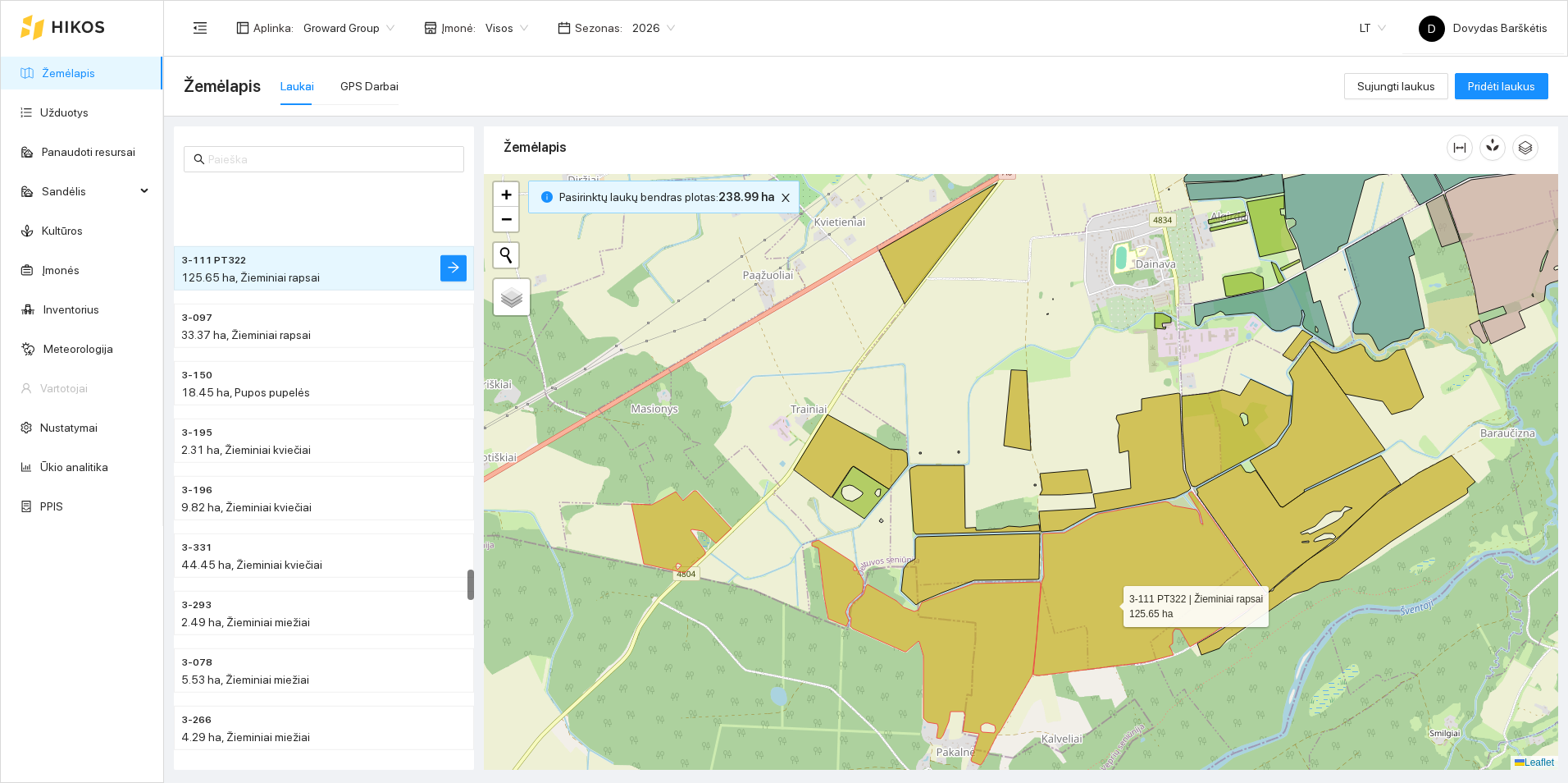
scroll to position [7107, 0]
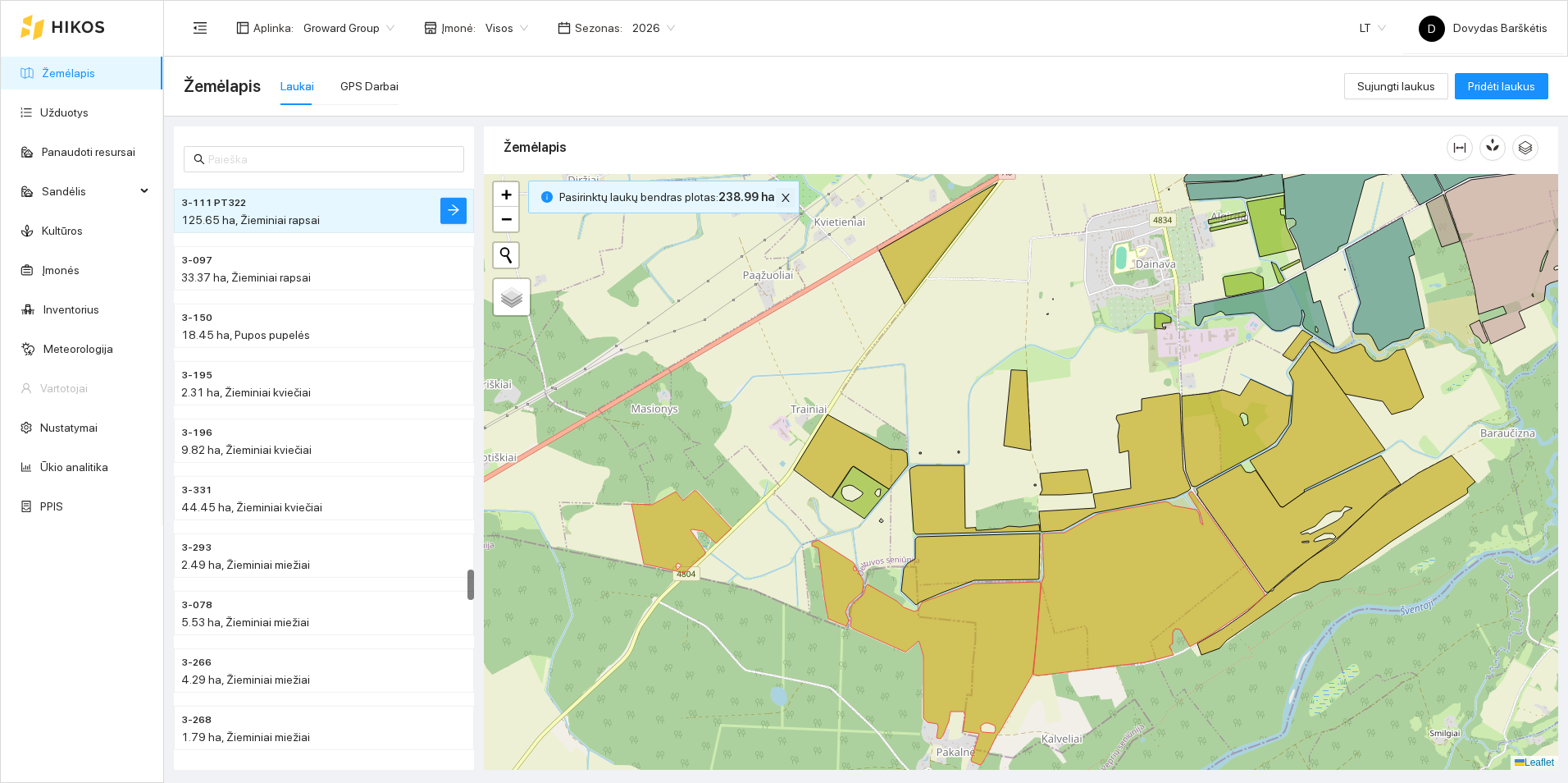
click at [780, 197] on icon "close" at bounding box center [785, 197] width 11 height 11
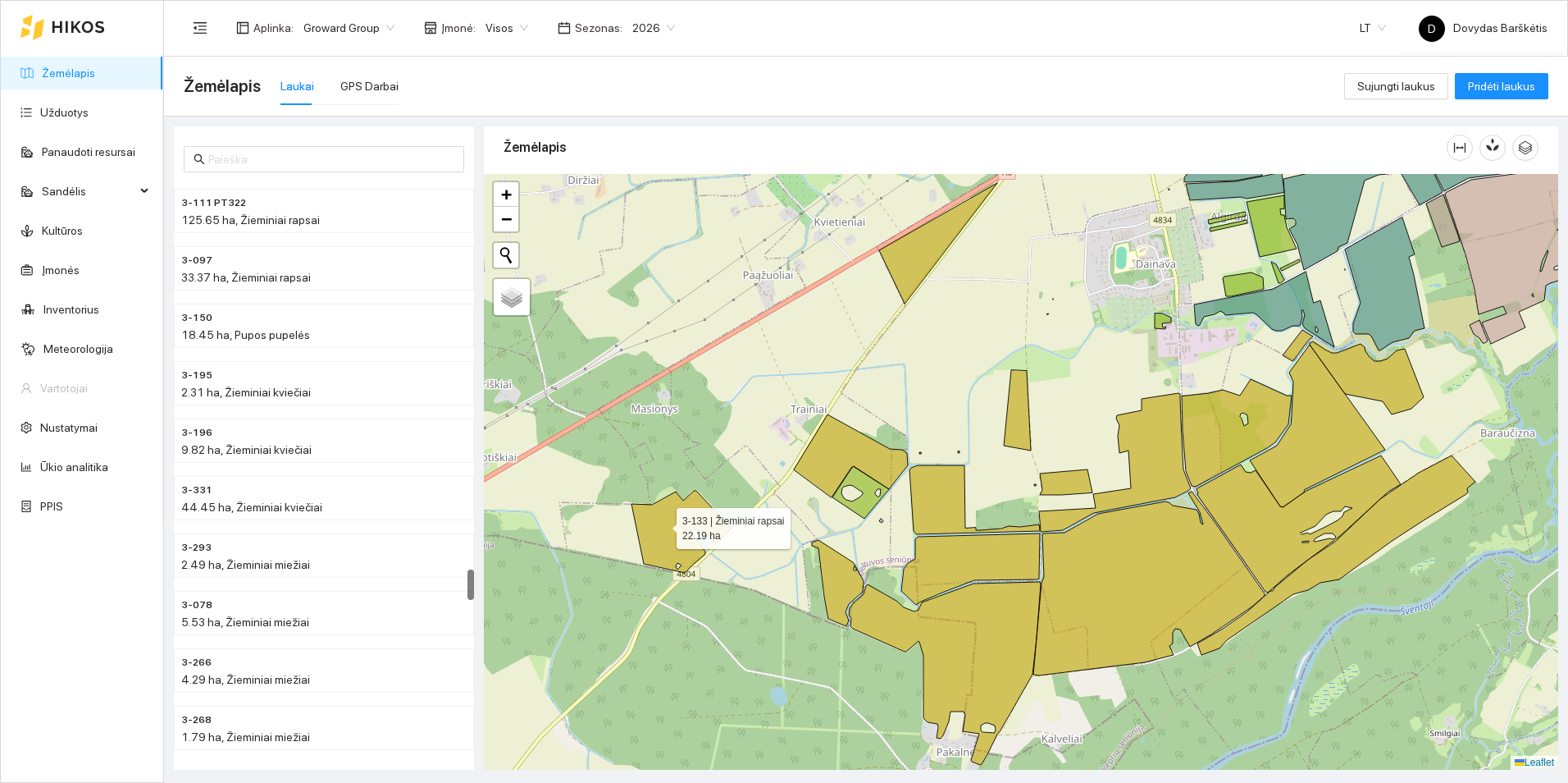
click at [668, 523] on icon at bounding box center [681, 531] width 100 height 82
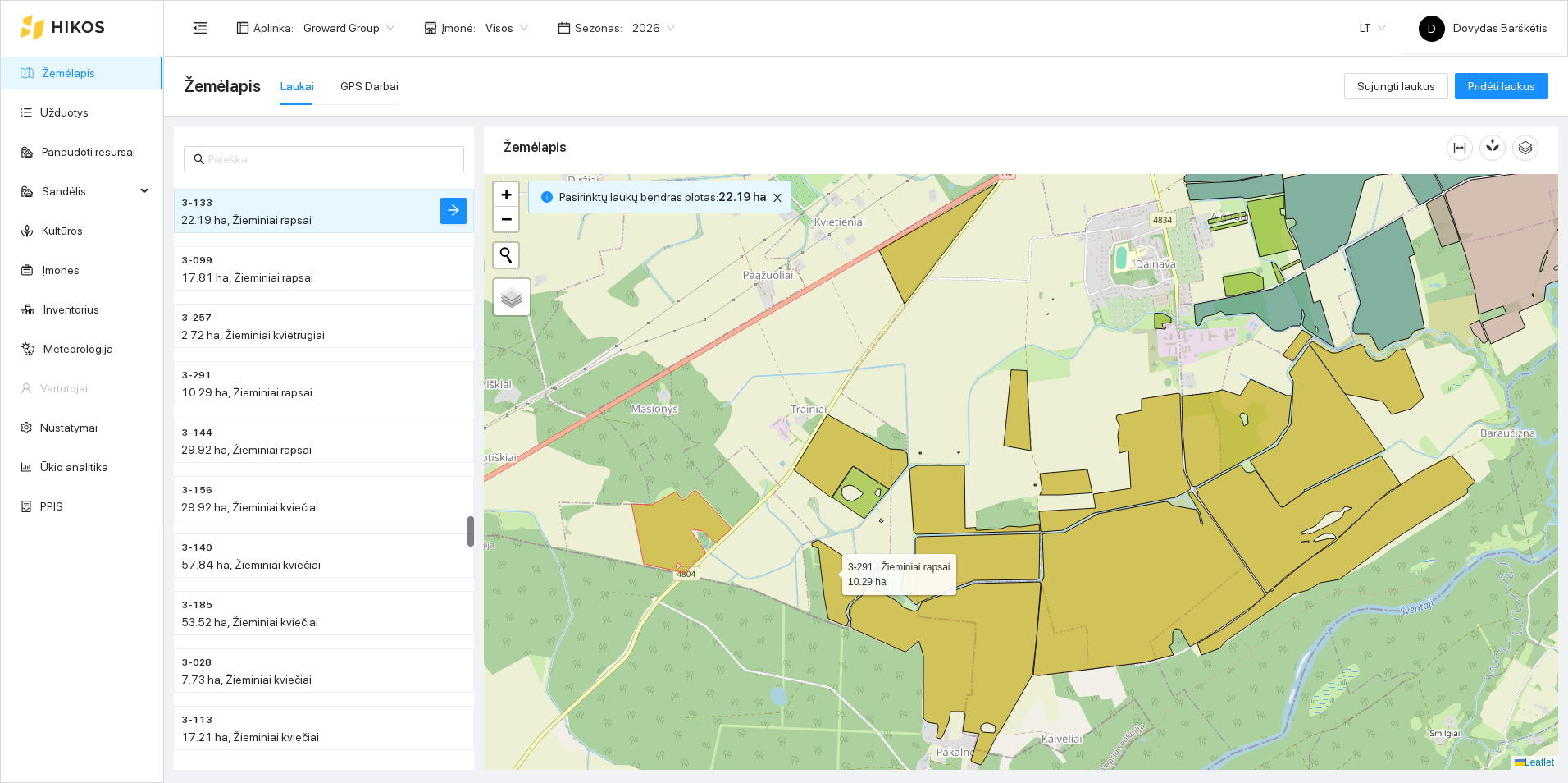
click at [827, 570] on icon at bounding box center [838, 583] width 51 height 86
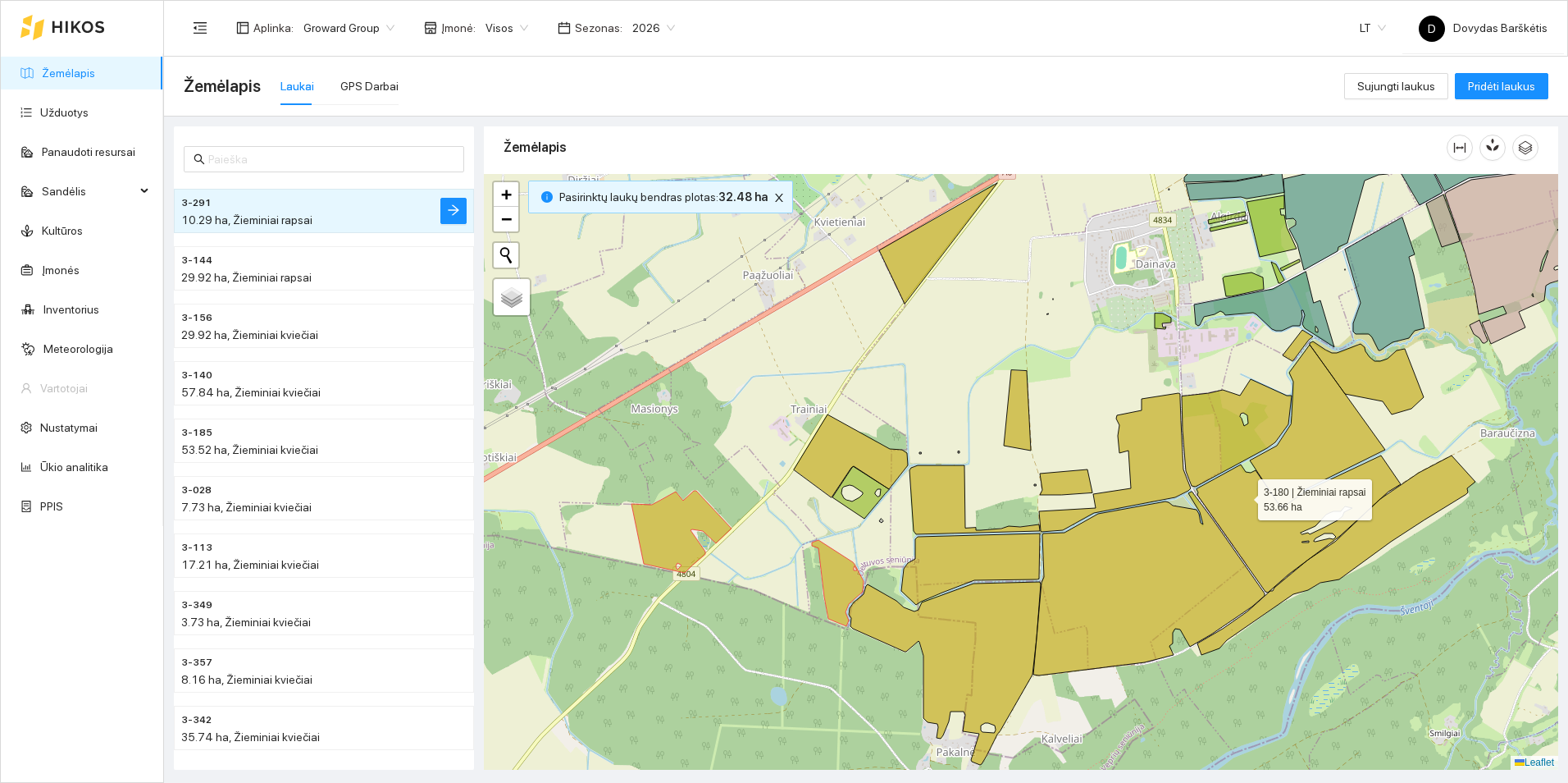
click at [1244, 495] on icon at bounding box center [1298, 524] width 204 height 137
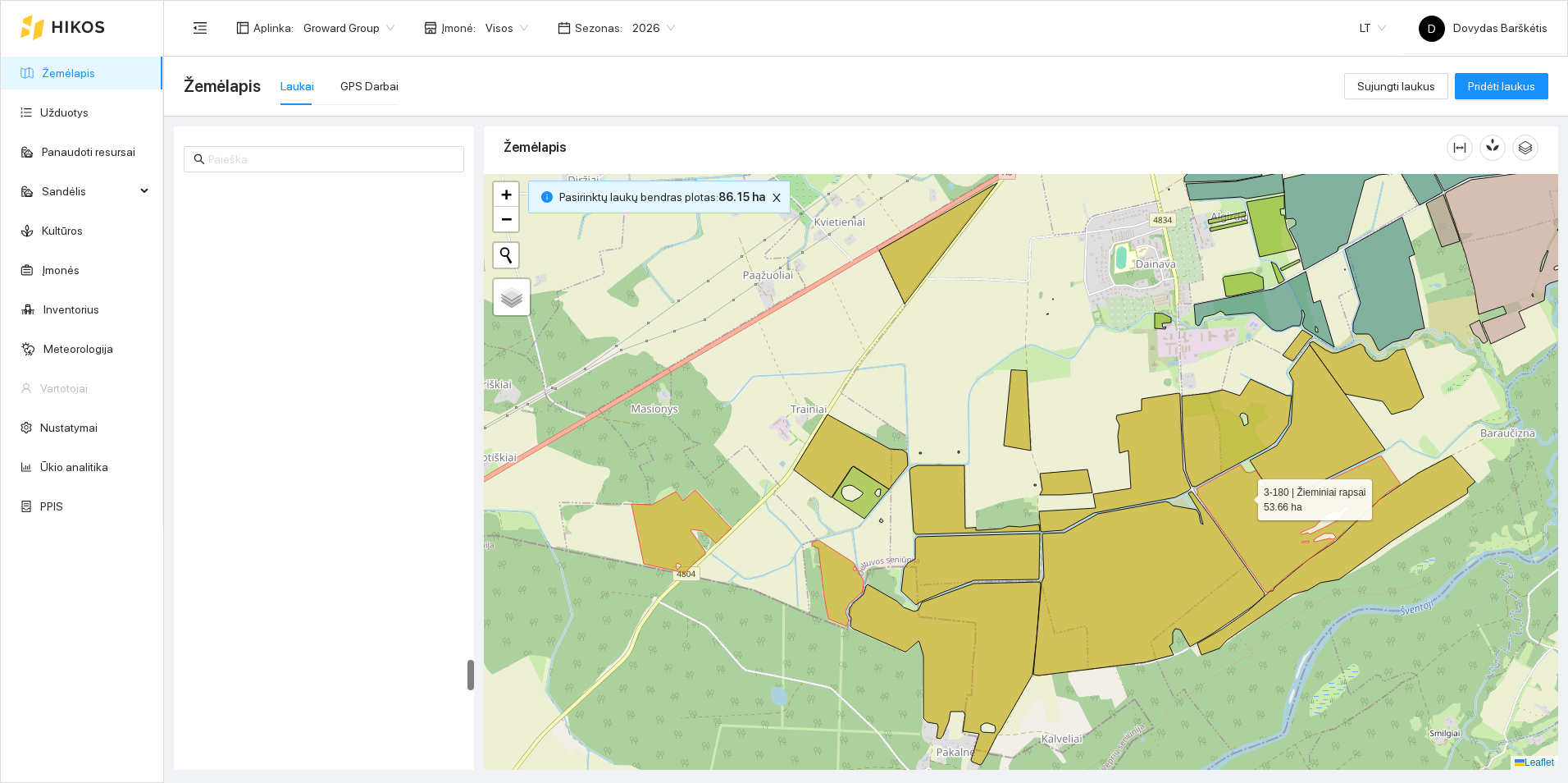
scroll to position [8770, 0]
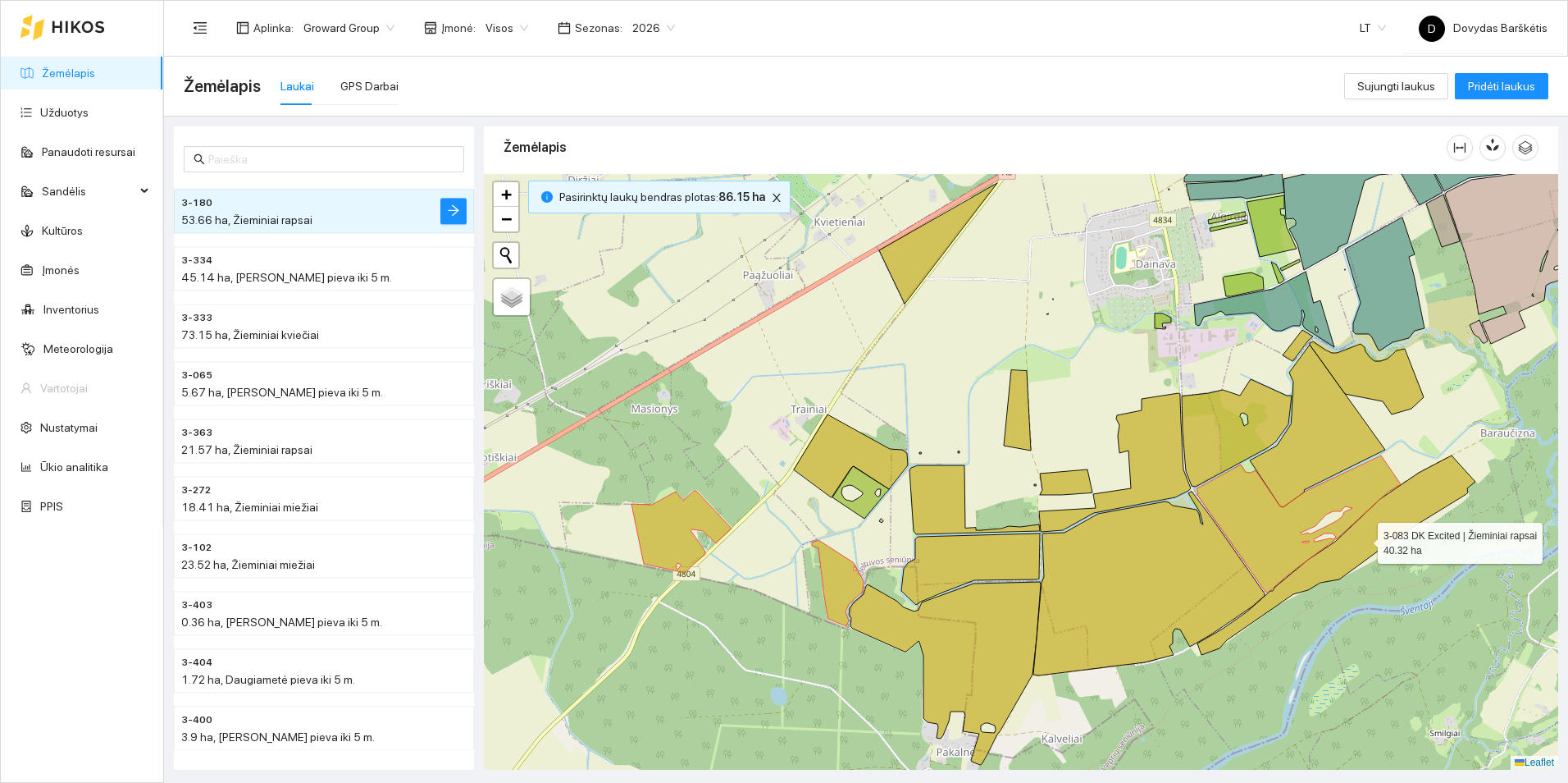
click at [1321, 575] on icon at bounding box center [1336, 555] width 278 height 199
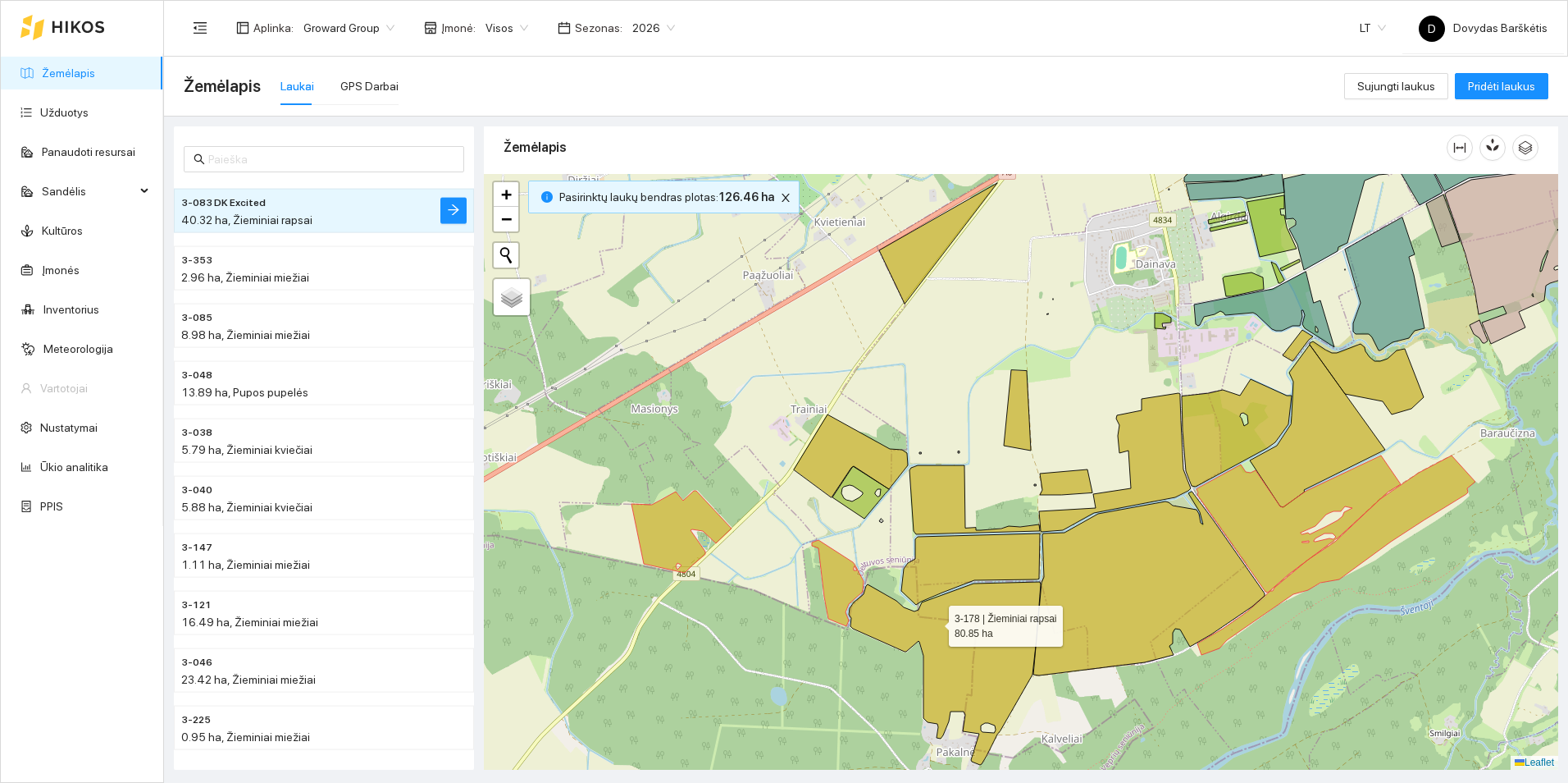
click at [934, 622] on icon at bounding box center [945, 673] width 192 height 183
click at [780, 193] on icon "close" at bounding box center [785, 197] width 11 height 11
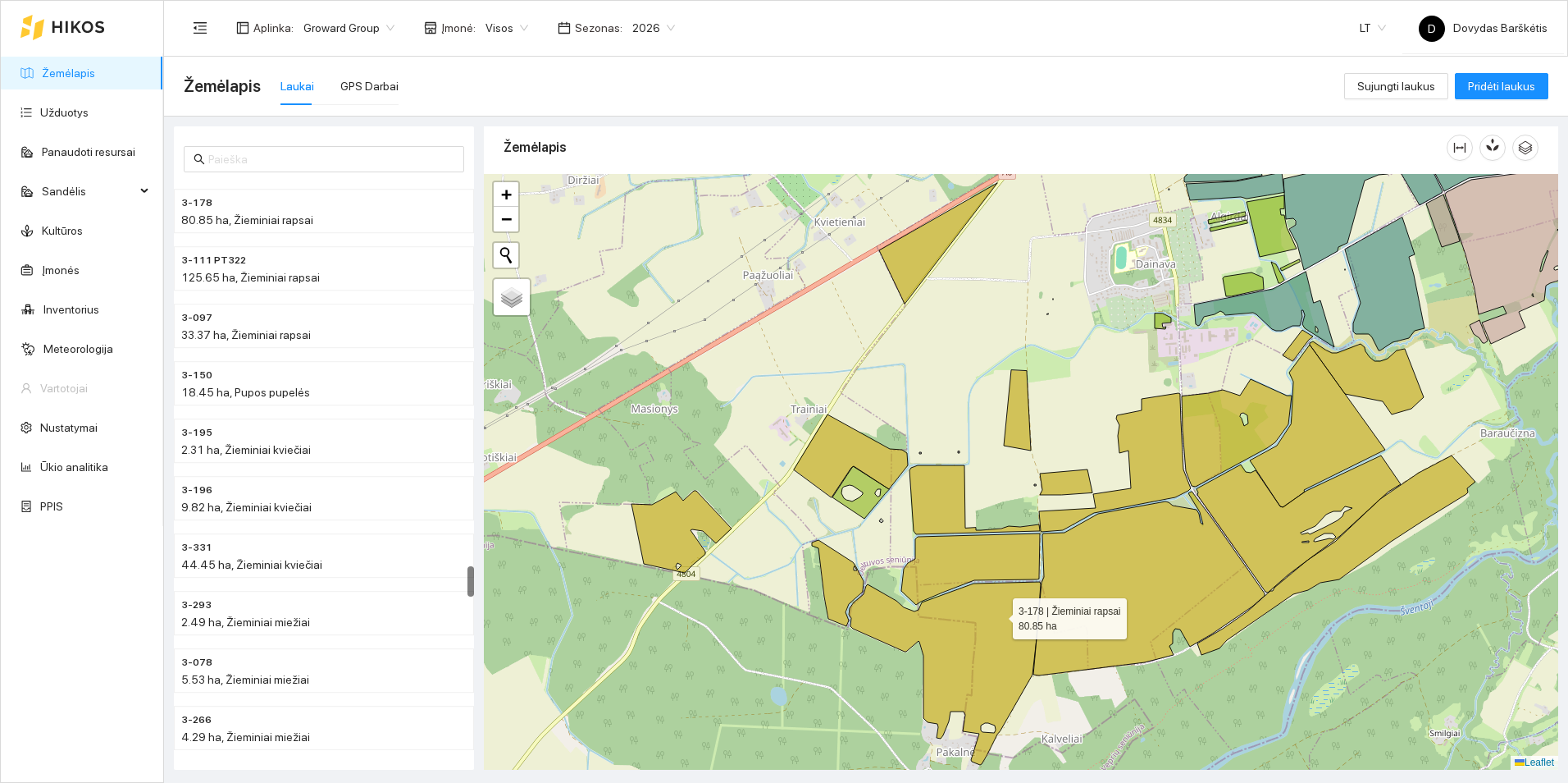
click at [1002, 619] on icon at bounding box center [945, 673] width 192 height 183
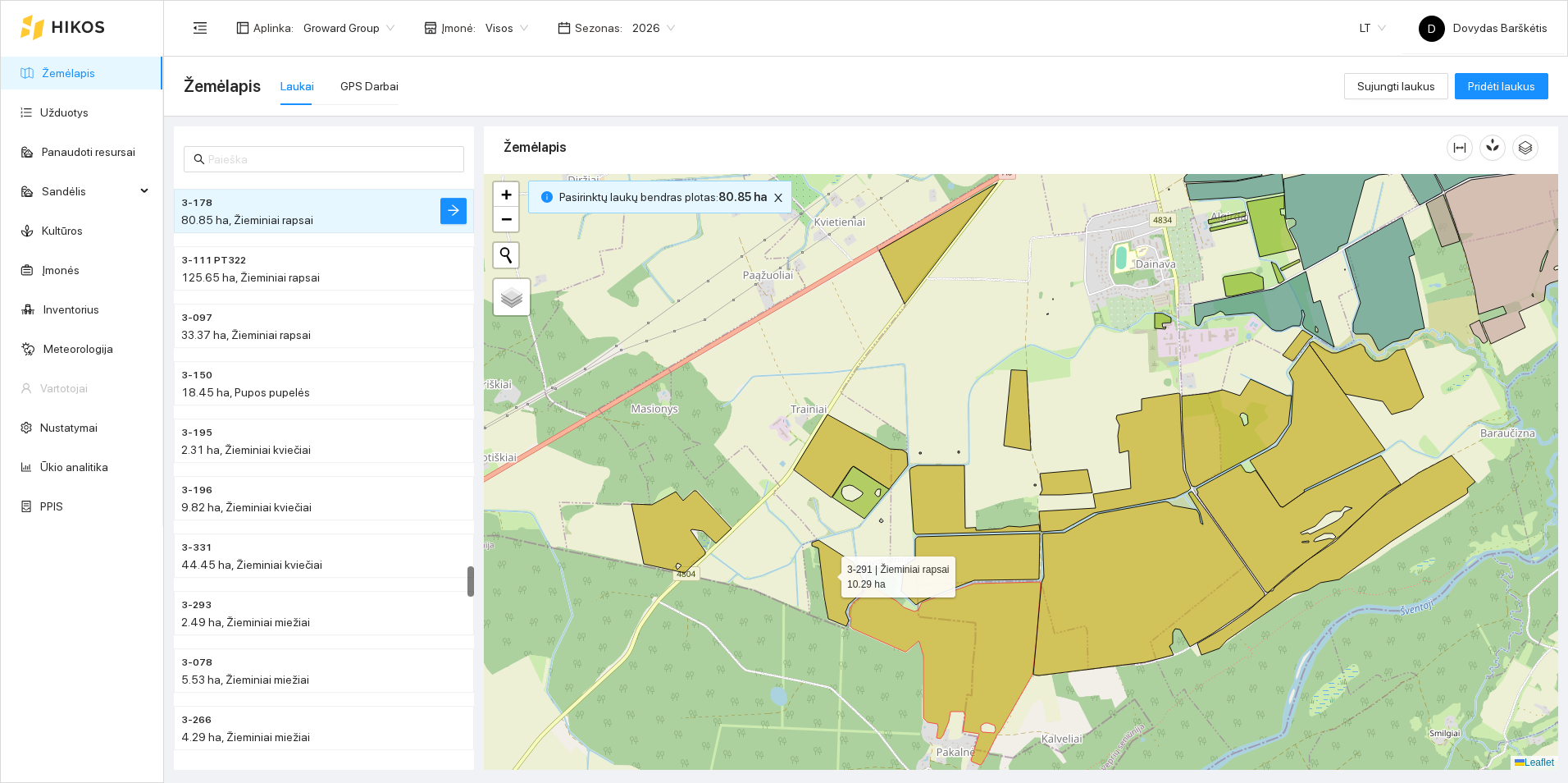
click at [826, 572] on icon at bounding box center [838, 583] width 51 height 86
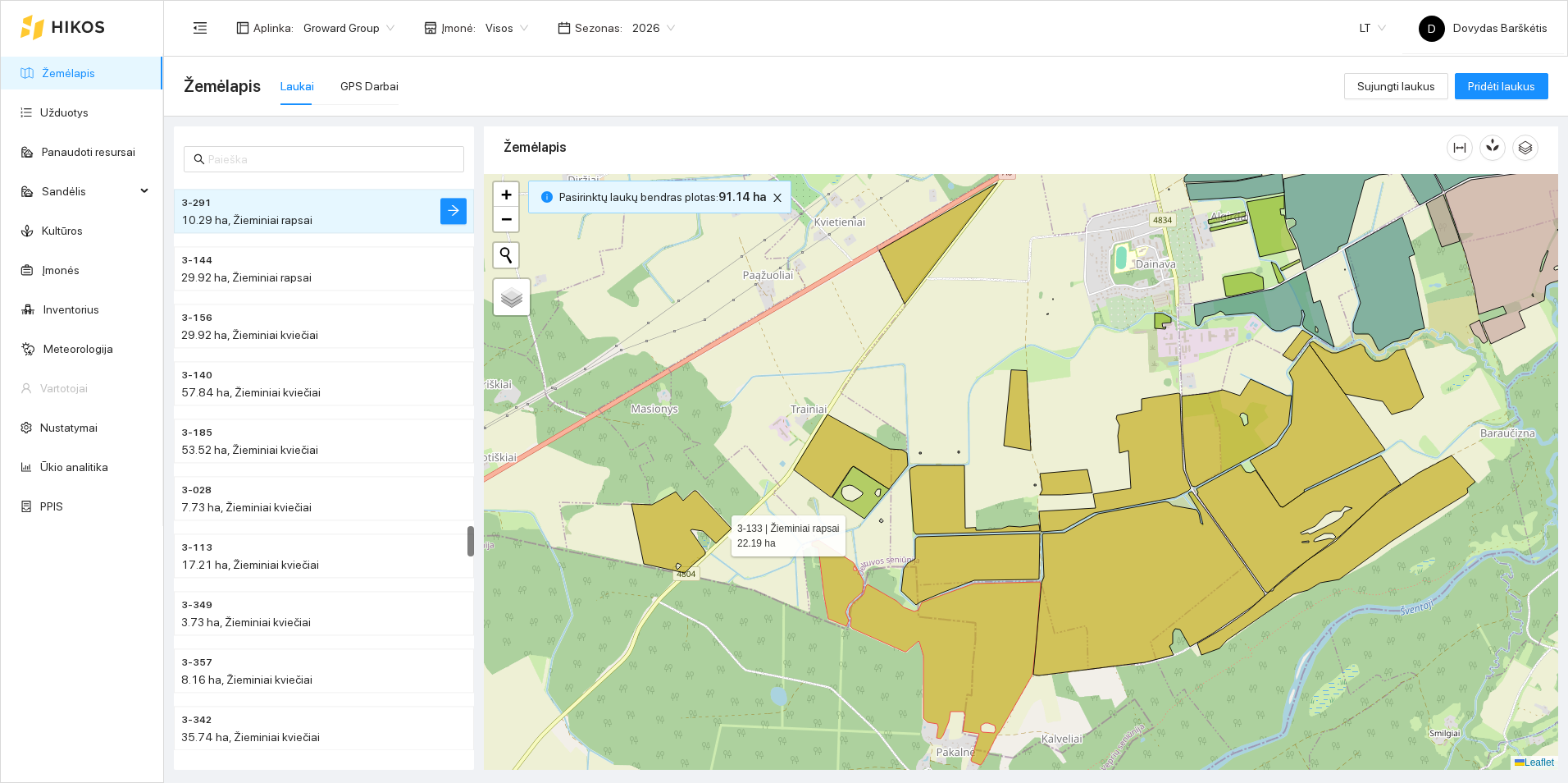
click at [703, 513] on icon at bounding box center [681, 531] width 100 height 82
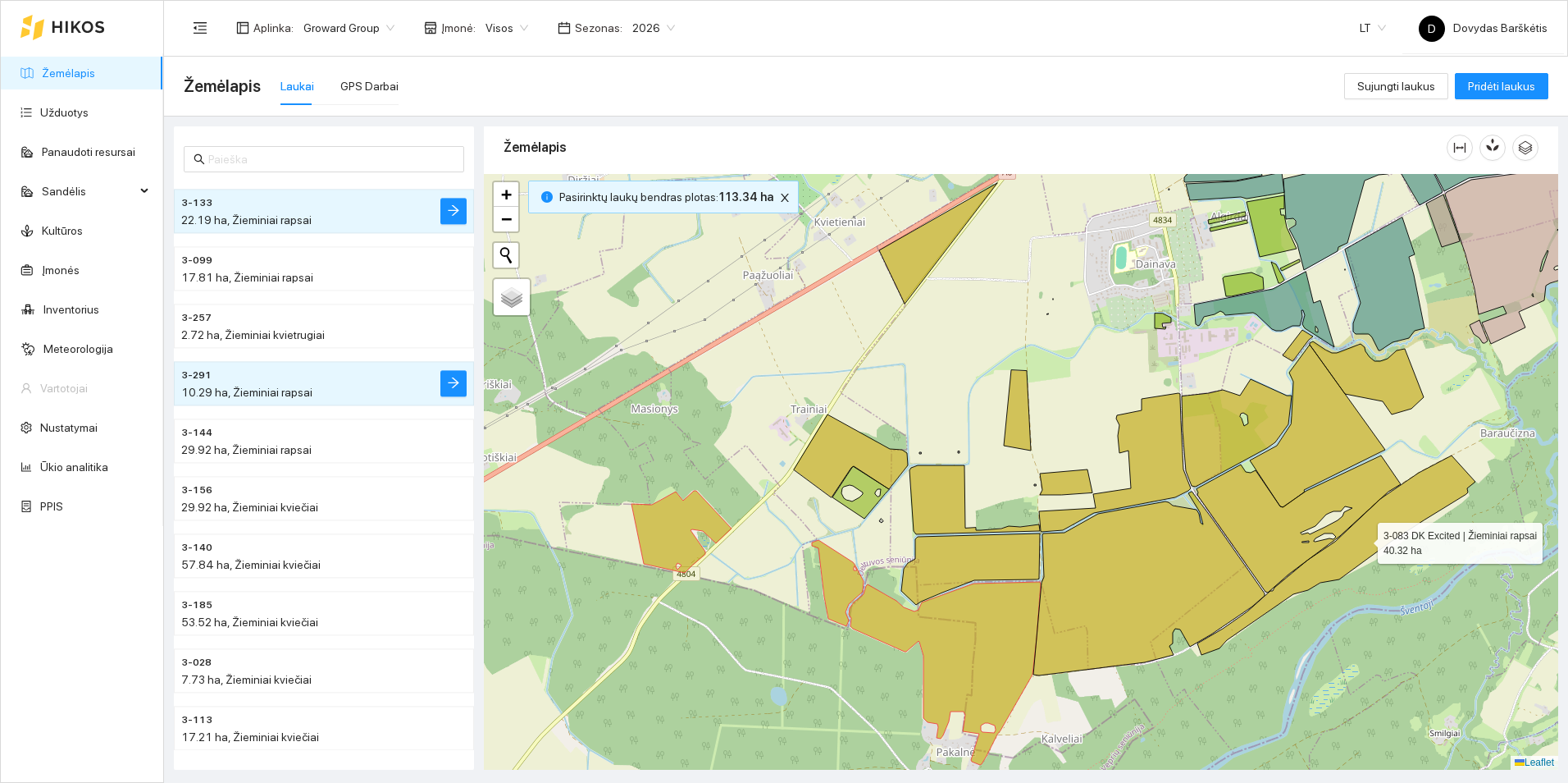
click at [1337, 545] on icon at bounding box center [1336, 555] width 278 height 199
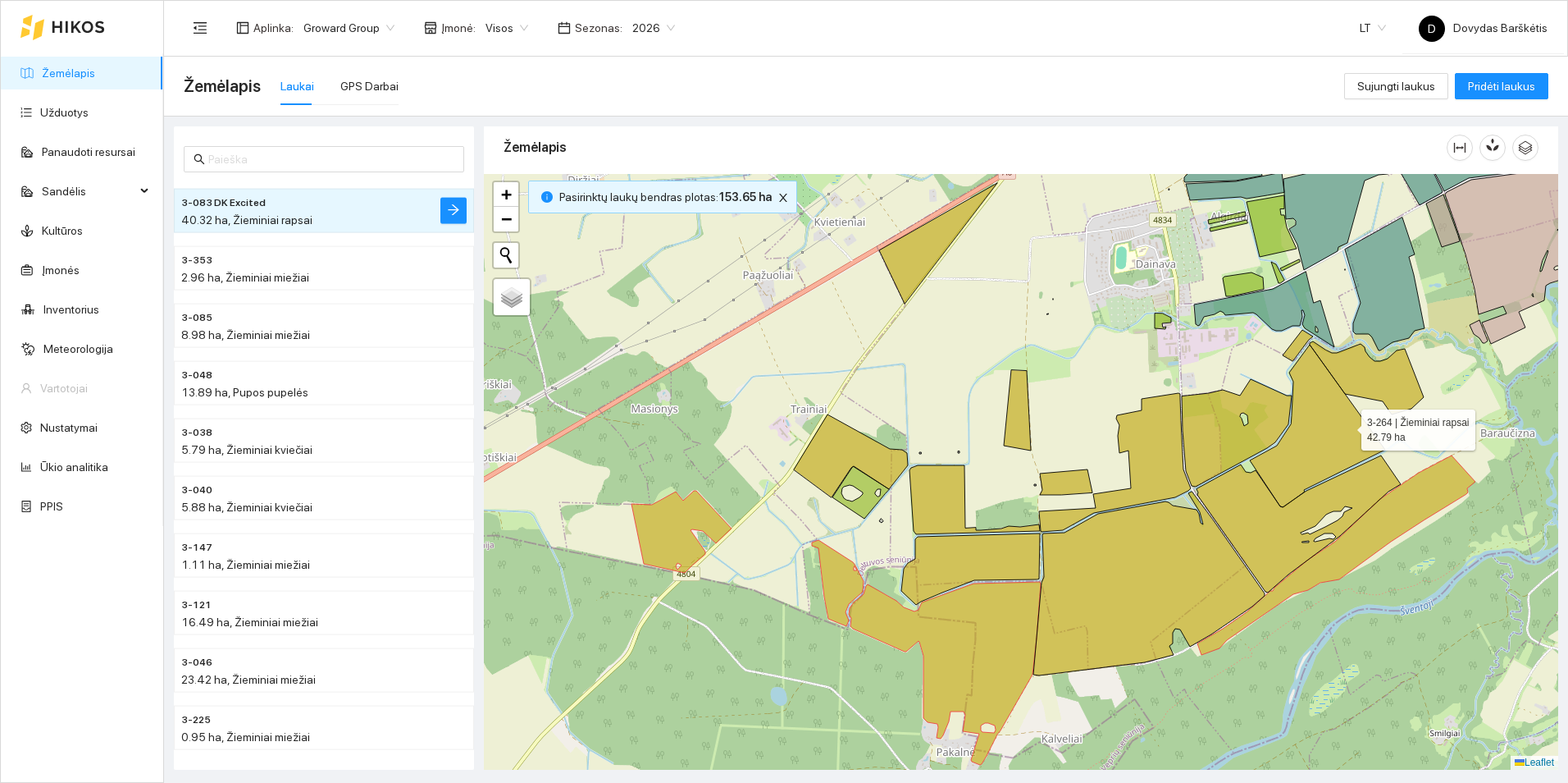
click at [1347, 426] on icon at bounding box center [1318, 425] width 136 height 162
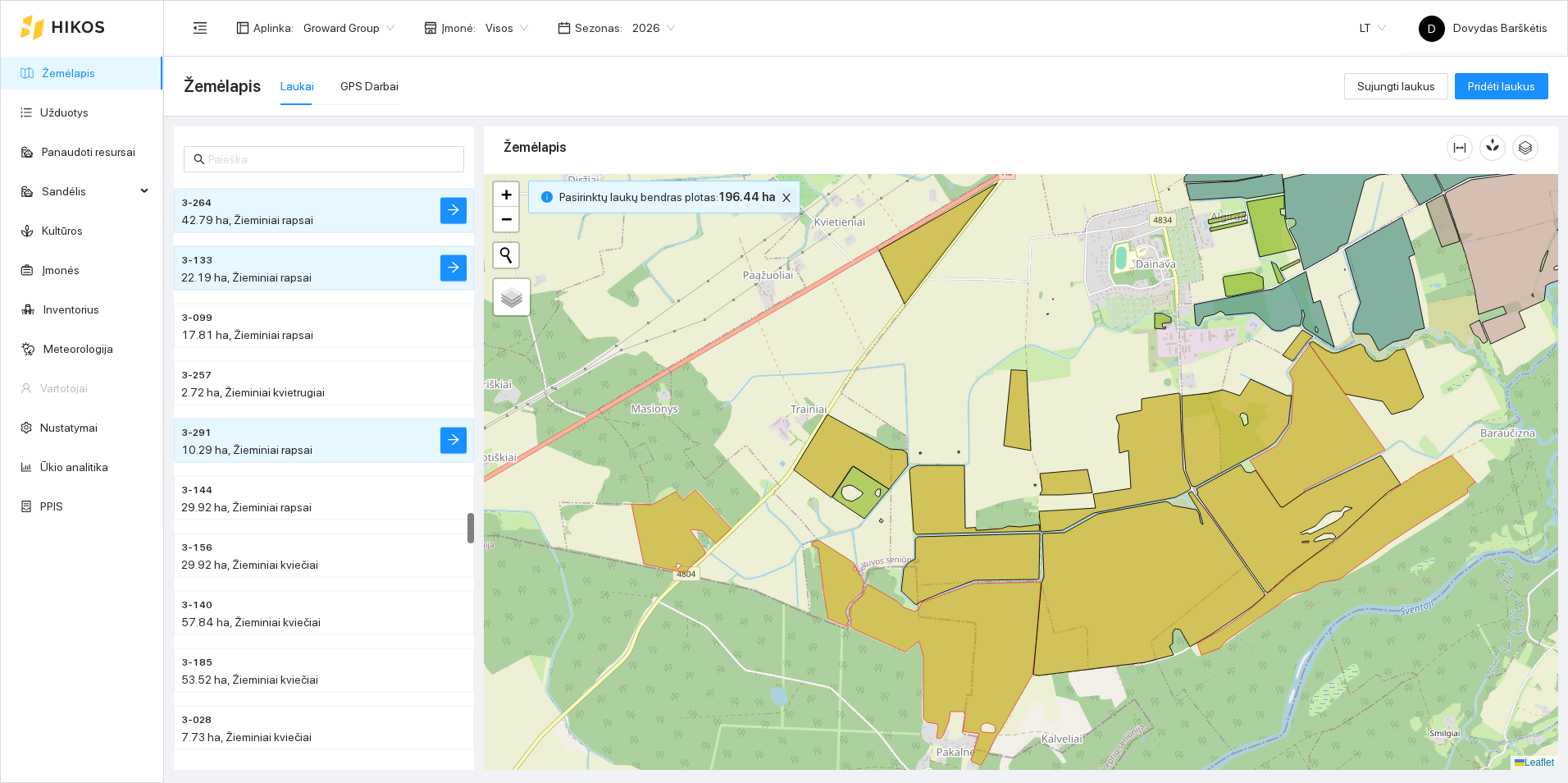
click at [778, 195] on span "close" at bounding box center [786, 197] width 18 height 11
